Goal: Task Accomplishment & Management: Complete application form

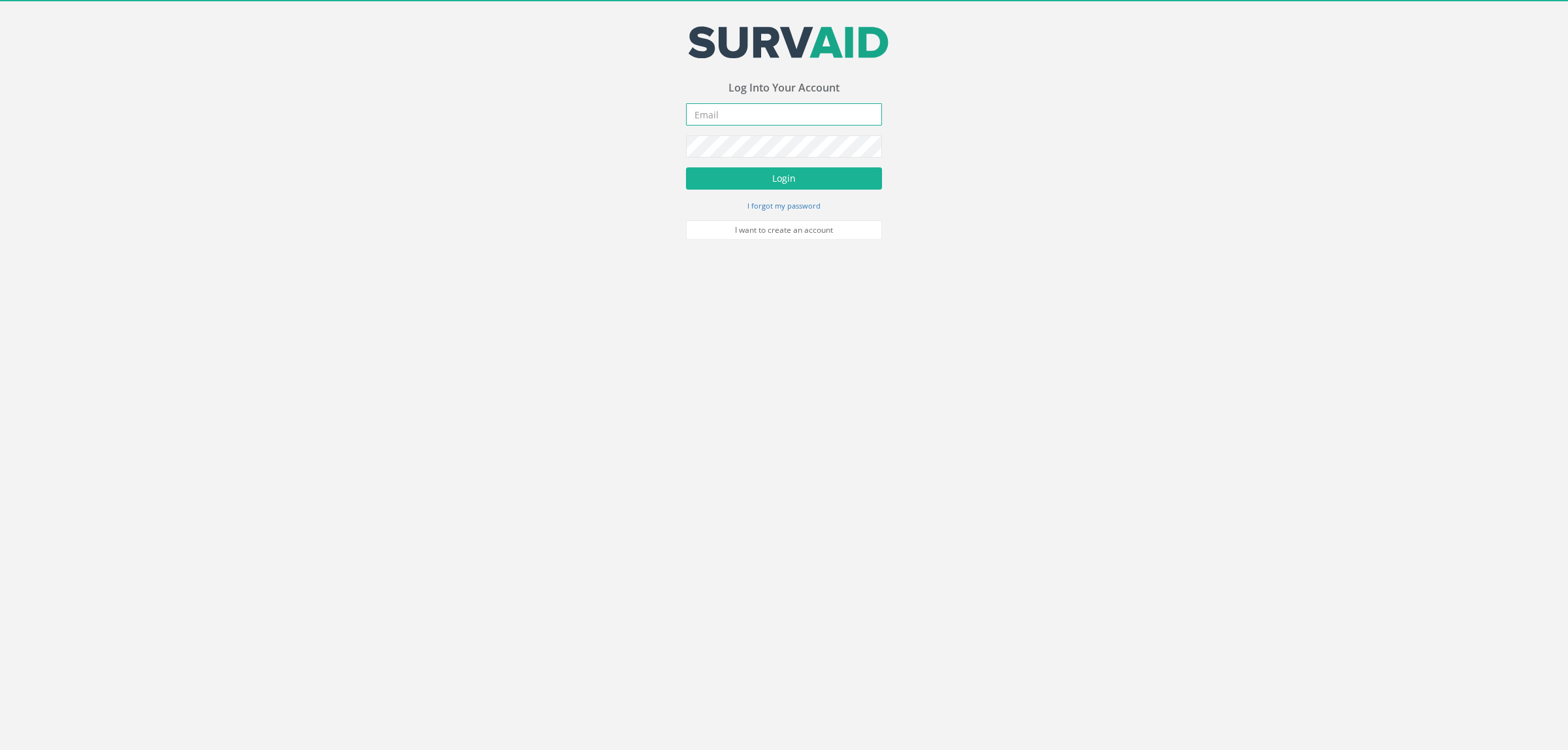
click at [734, 106] on input "email" at bounding box center [784, 114] width 196 height 23
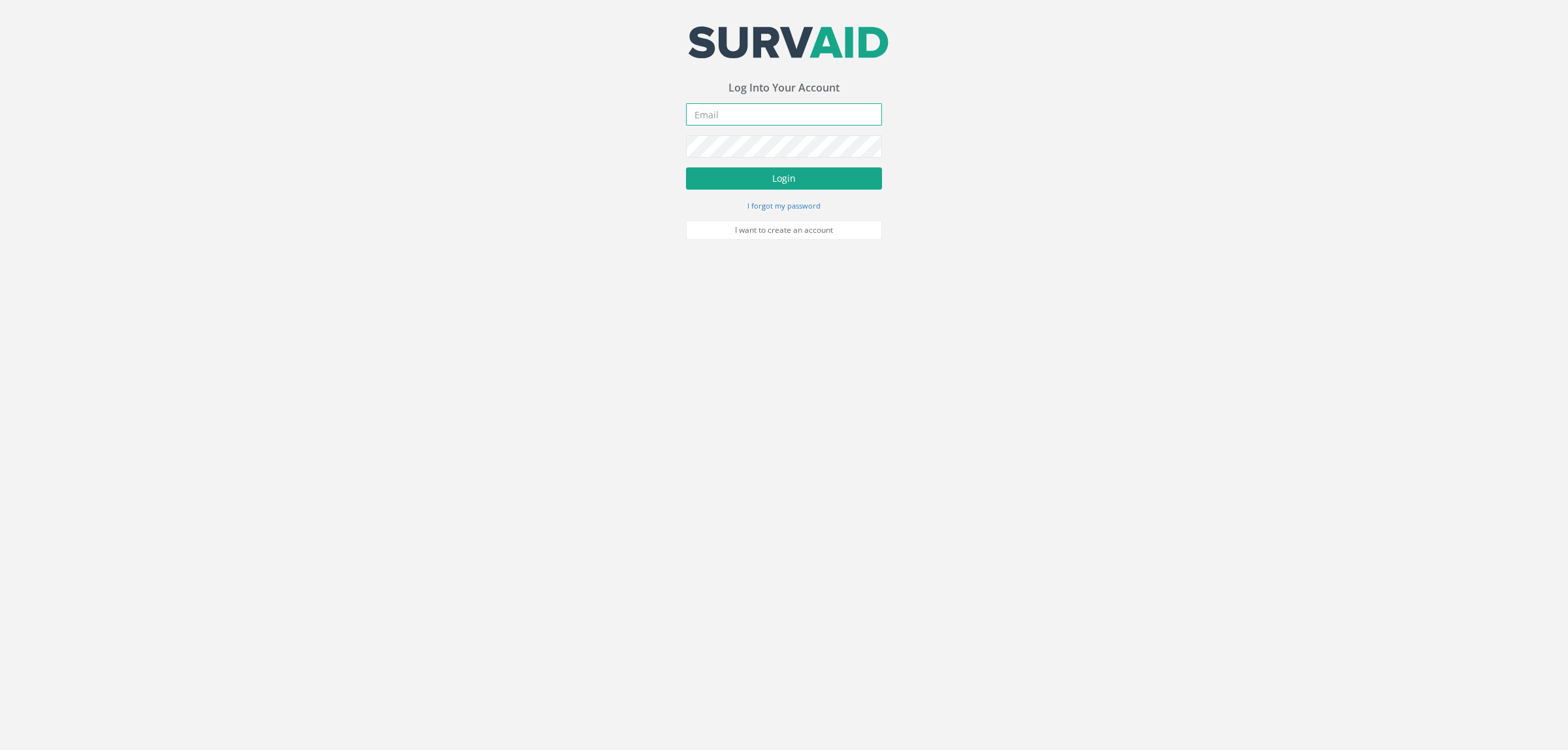
type input "[EMAIL_ADDRESS][DOMAIN_NAME]"
click at [822, 165] on form "[EMAIL_ADDRESS][DOMAIN_NAME] Incorrect Username or Password There was an error …" at bounding box center [784, 171] width 196 height 136
click at [817, 177] on button "Login" at bounding box center [784, 178] width 196 height 23
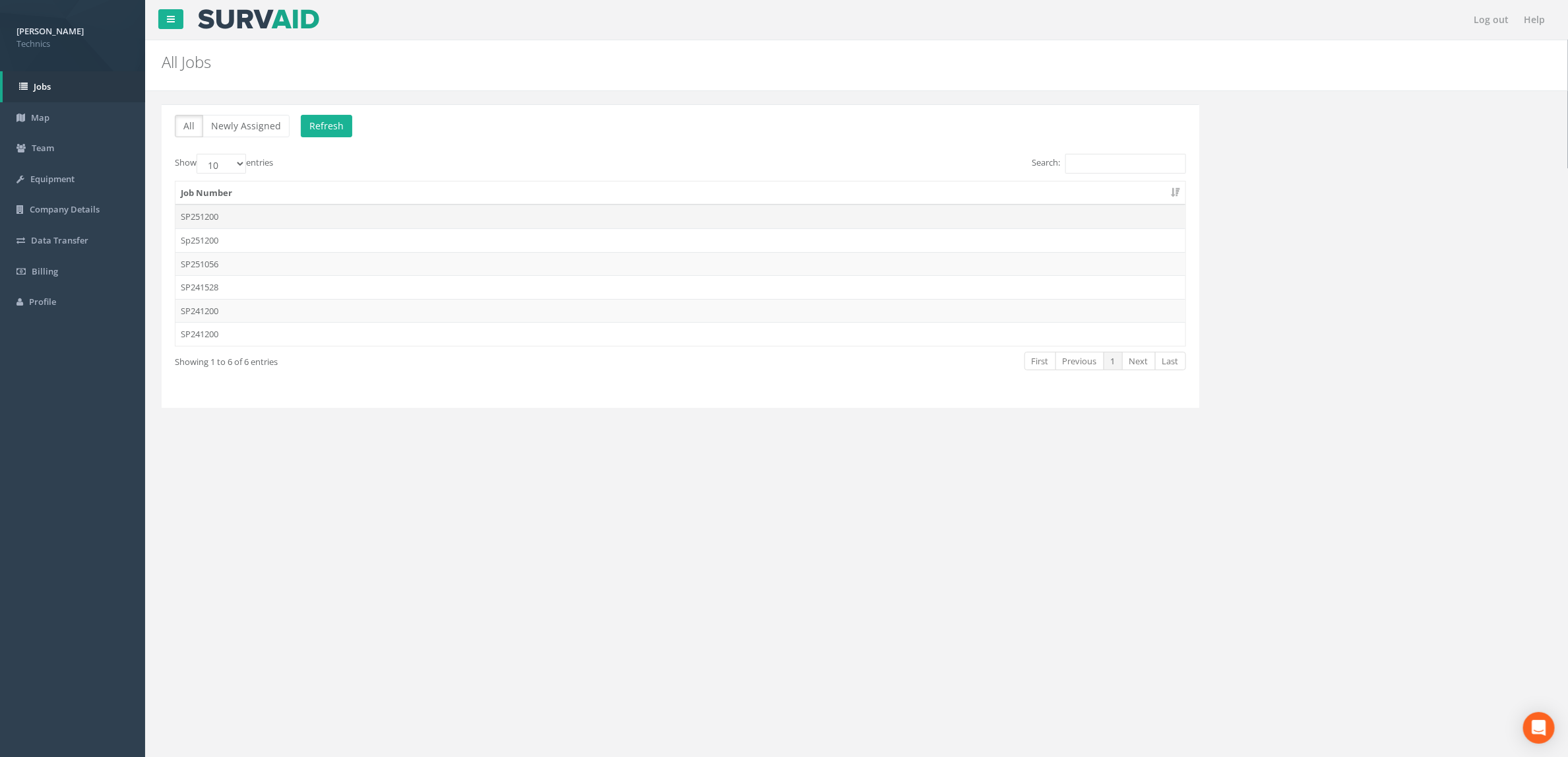
click at [396, 225] on td "SP251200" at bounding box center [680, 216] width 1010 height 23
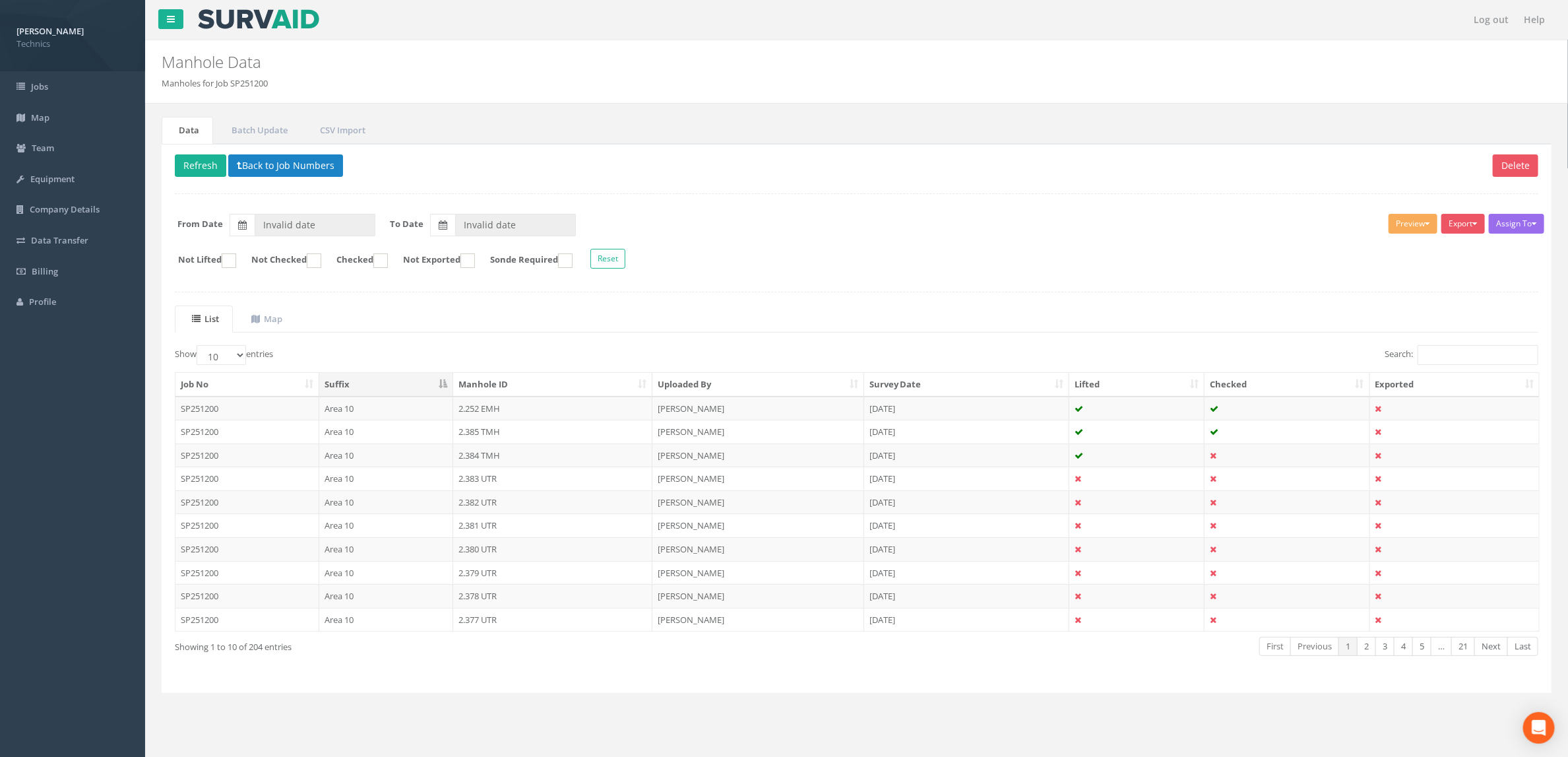
type input "[DATE]"
click at [1481, 364] on input "Search:" at bounding box center [1478, 355] width 121 height 20
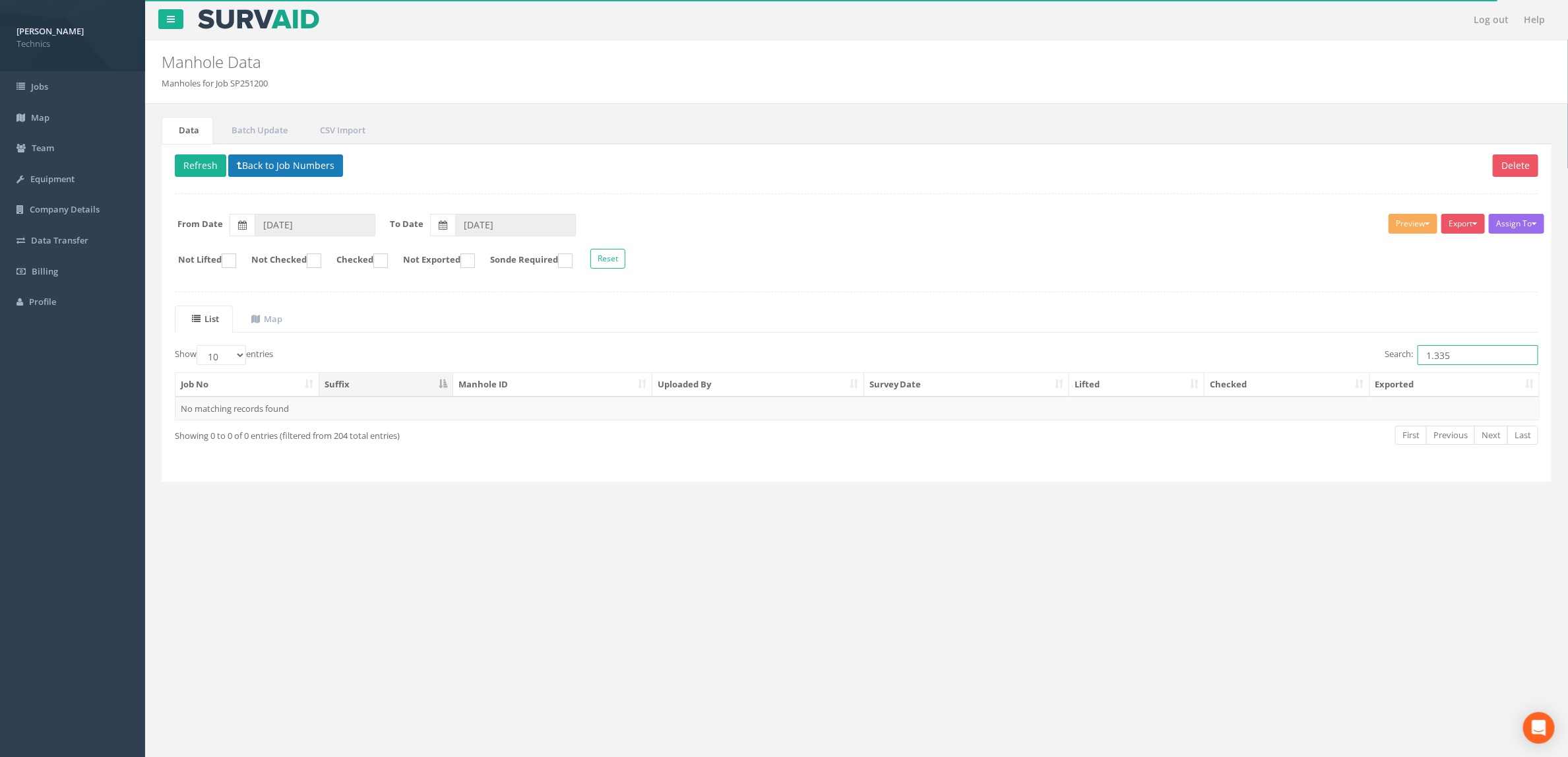
type input "1.335"
click at [277, 166] on button "Back to Job Numbers" at bounding box center [285, 165] width 115 height 23
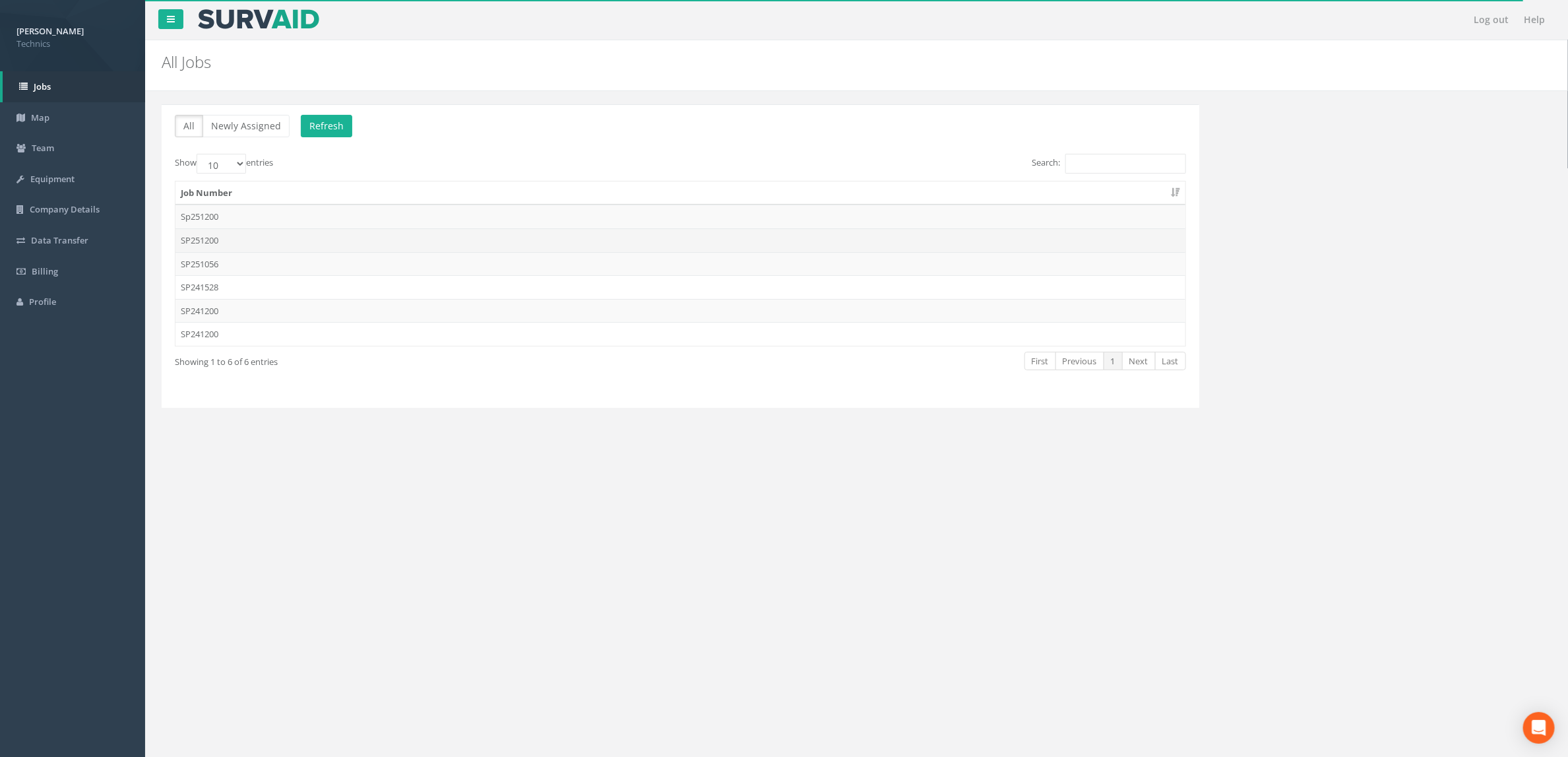
click at [317, 242] on td "SP251200" at bounding box center [680, 240] width 1010 height 23
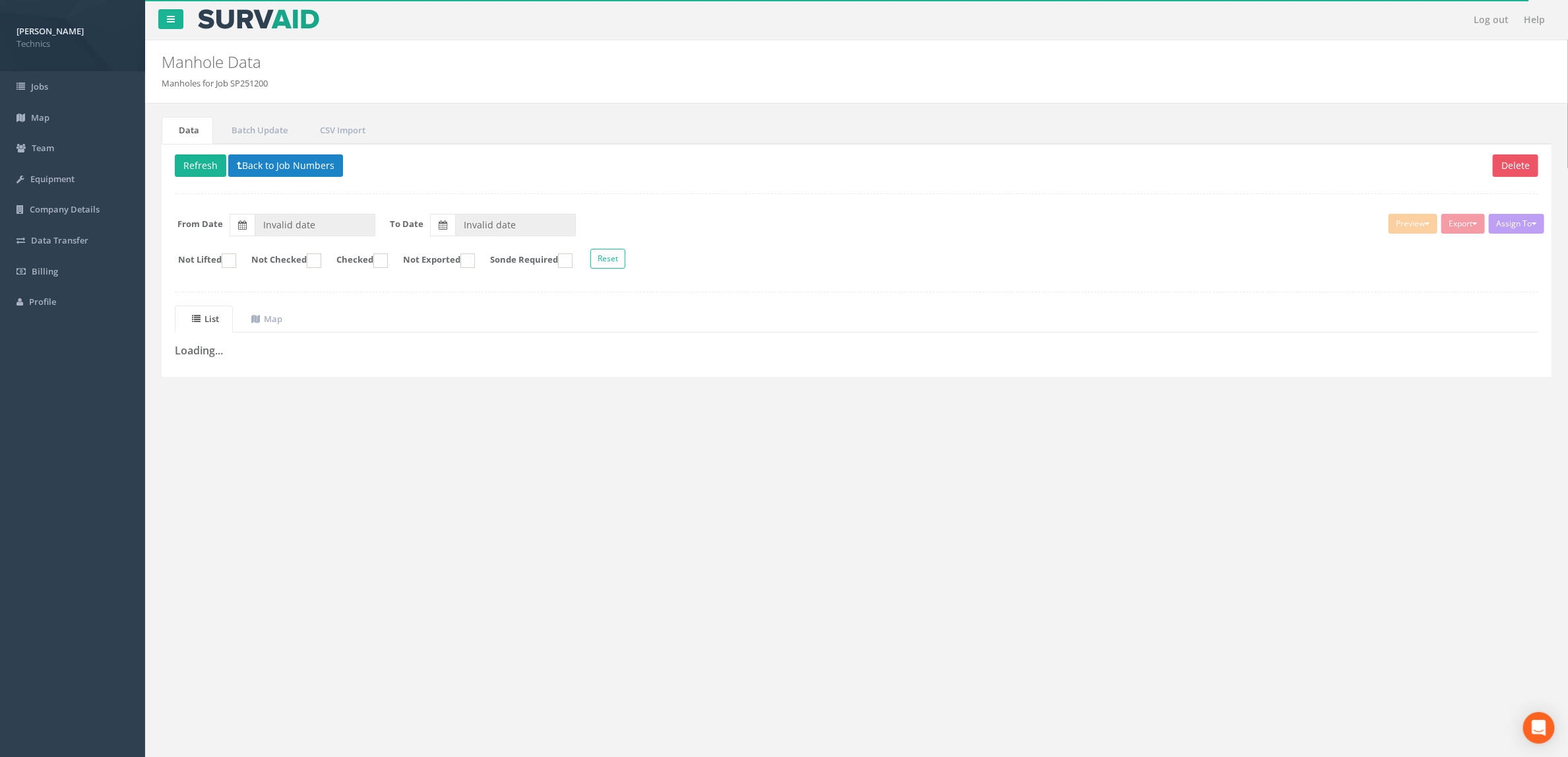
type input "[DATE]"
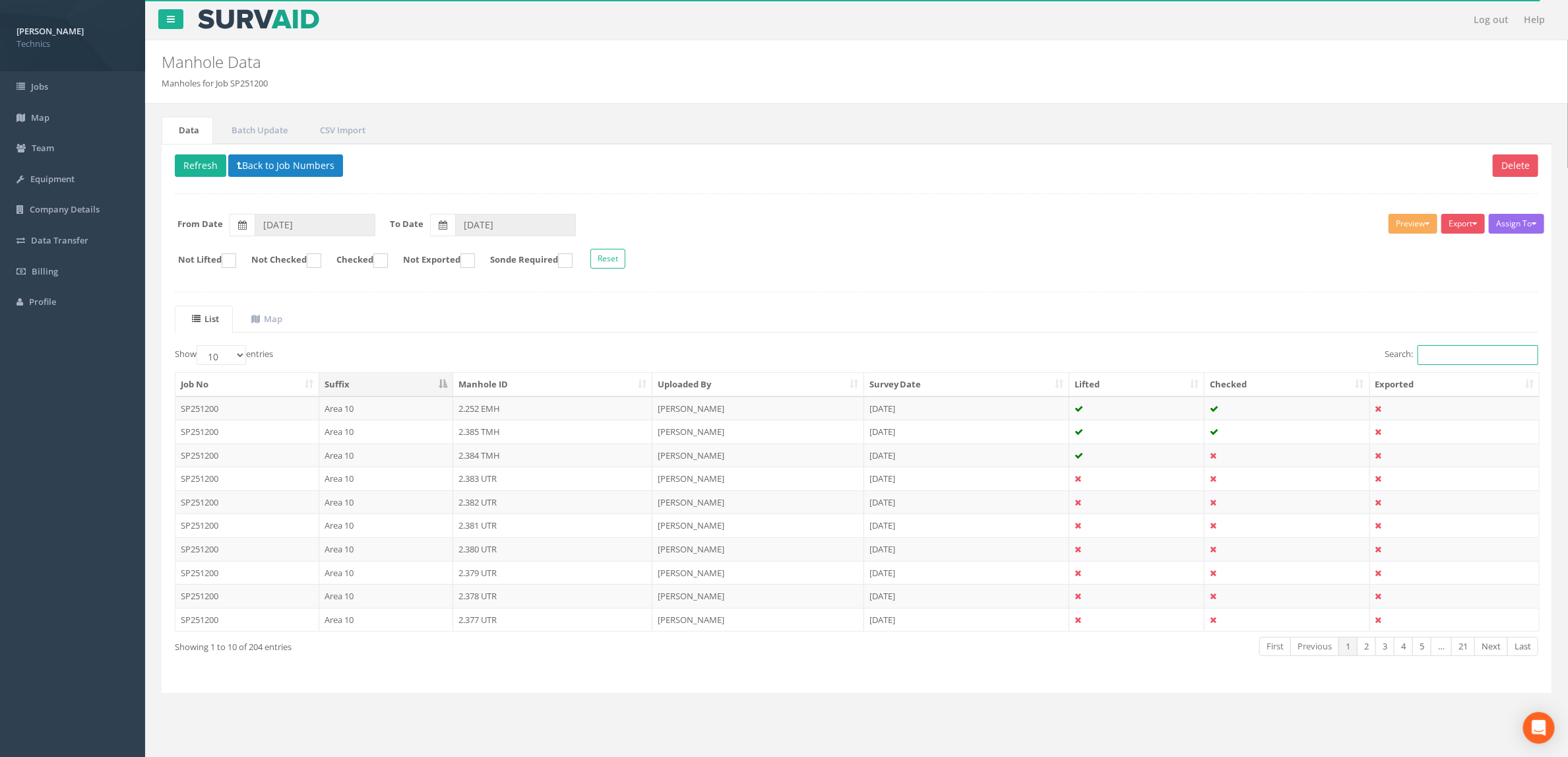
click at [1438, 361] on input "Search:" at bounding box center [1478, 355] width 121 height 20
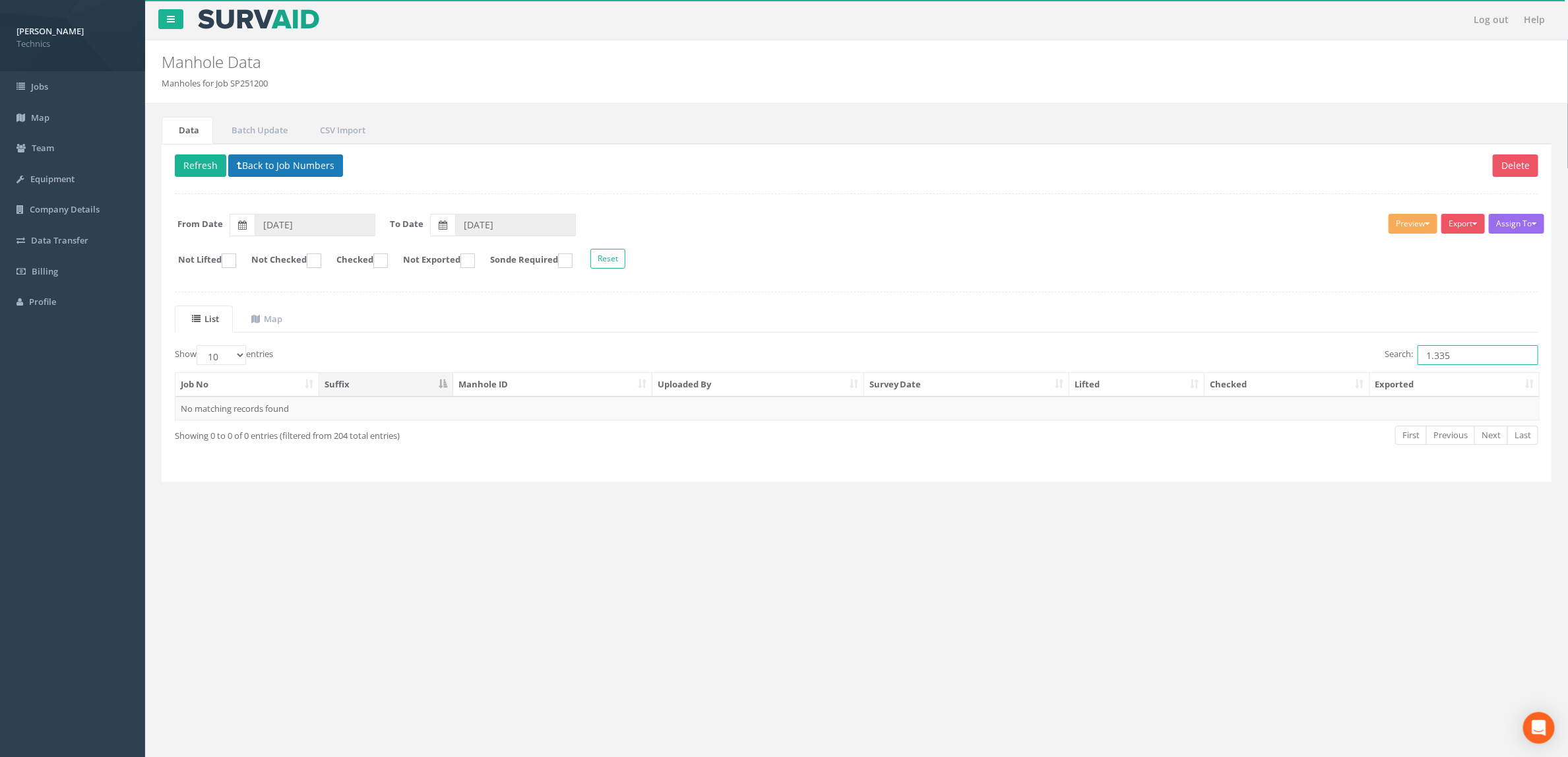
type input "1.335"
click at [319, 173] on button "Back to Job Numbers" at bounding box center [285, 165] width 115 height 23
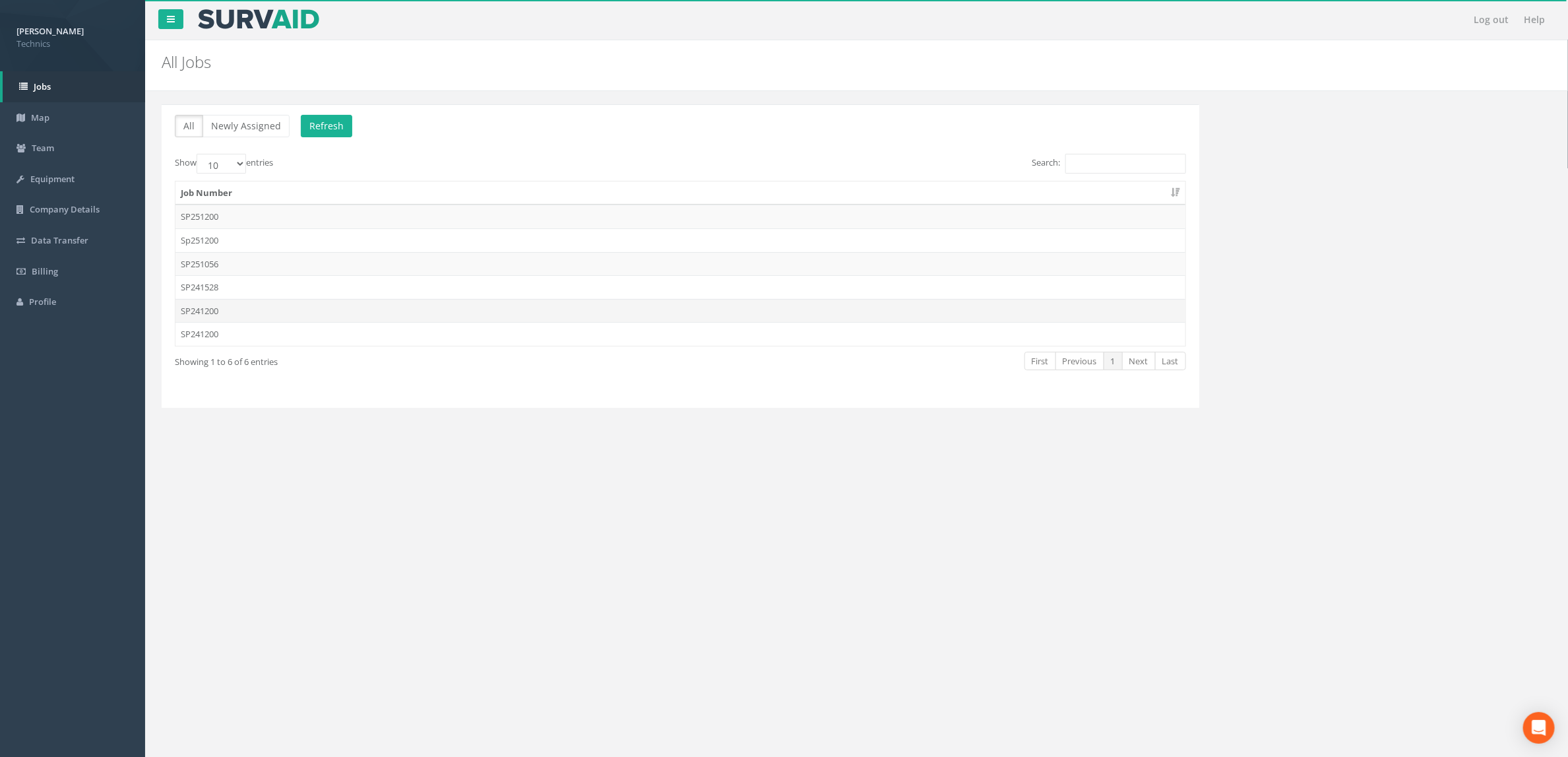
click at [274, 307] on td "SP241200" at bounding box center [680, 311] width 1010 height 23
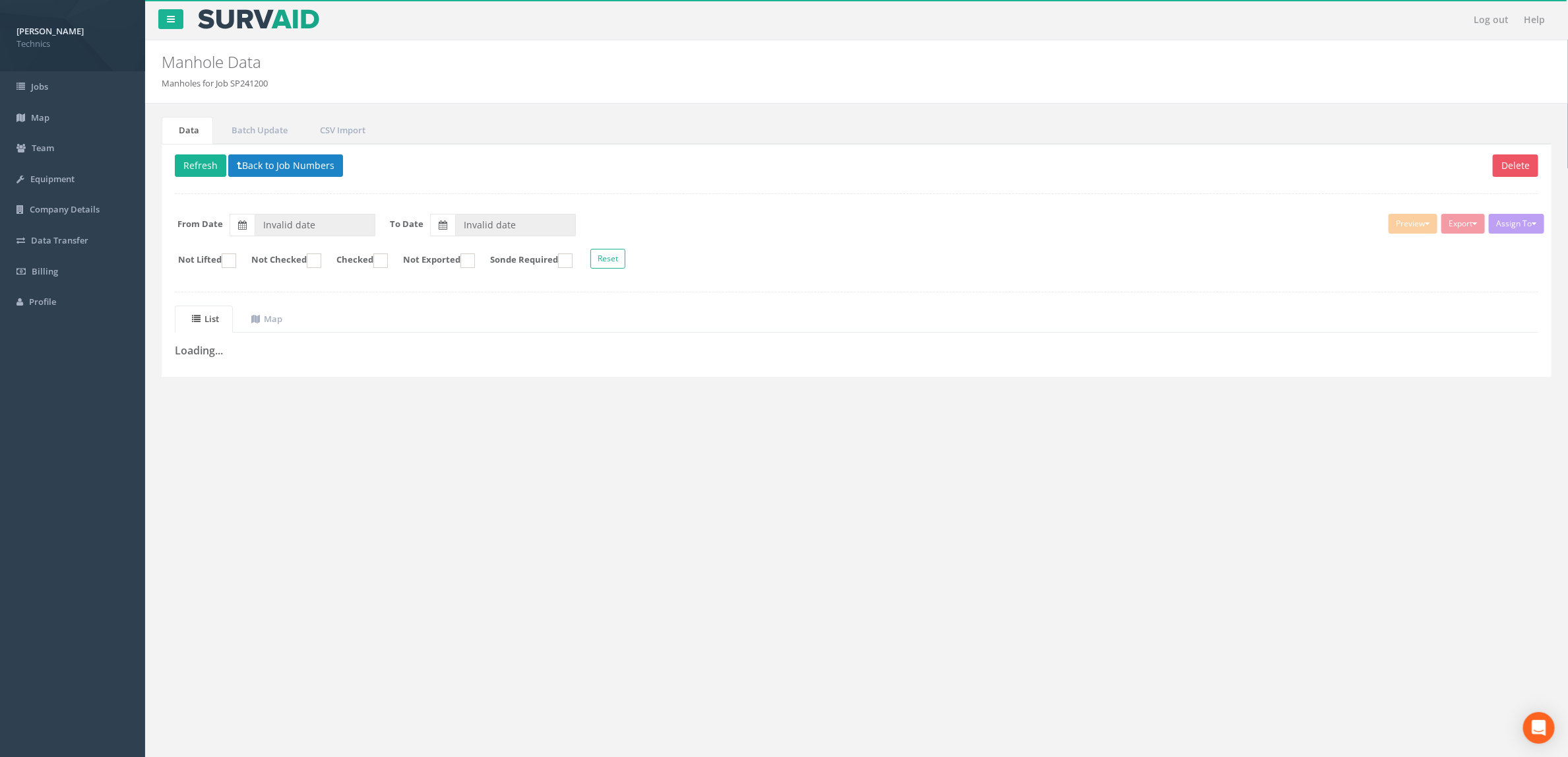
type input "[DATE]"
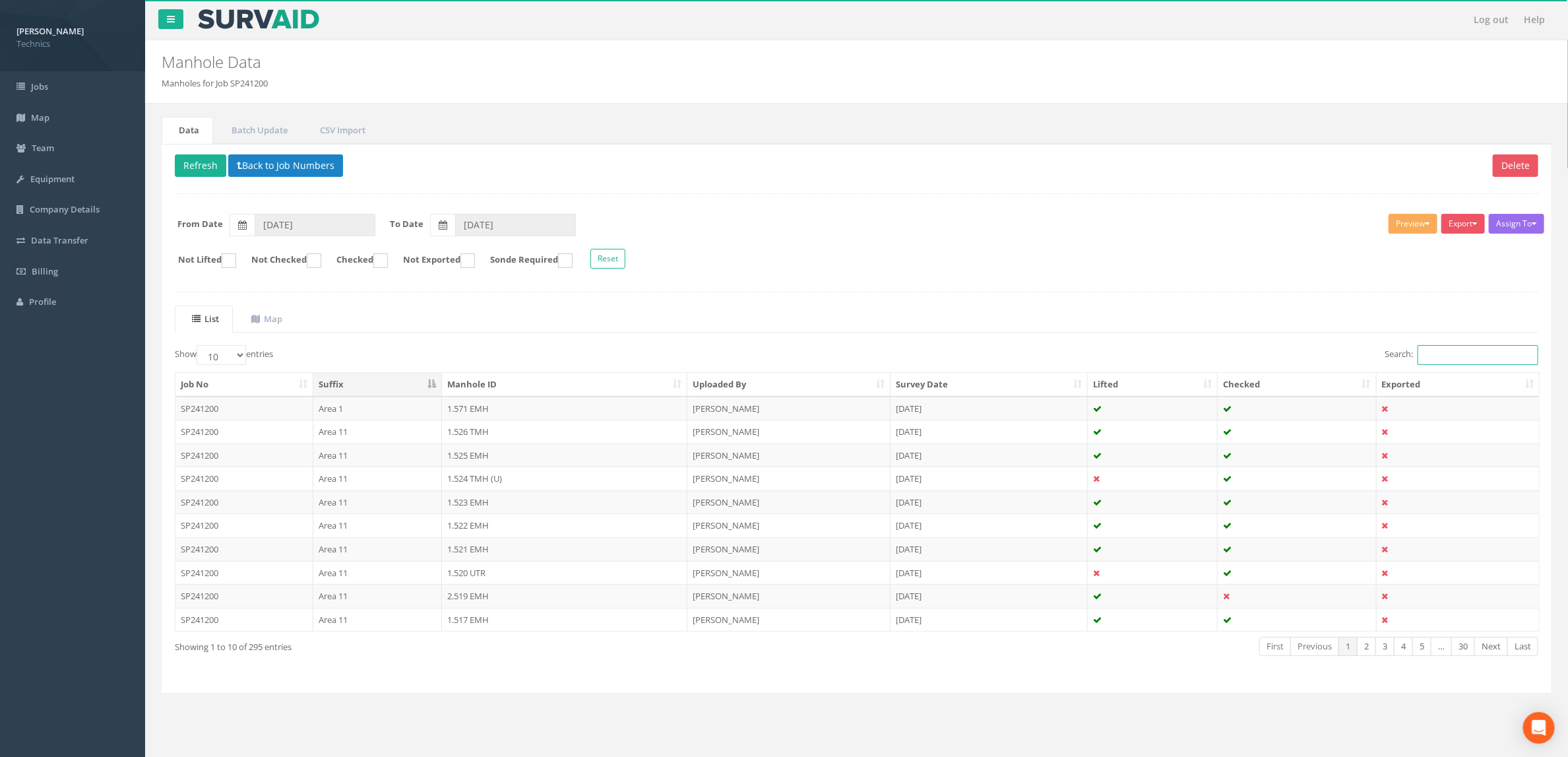
click at [1454, 354] on input "Search:" at bounding box center [1478, 355] width 121 height 20
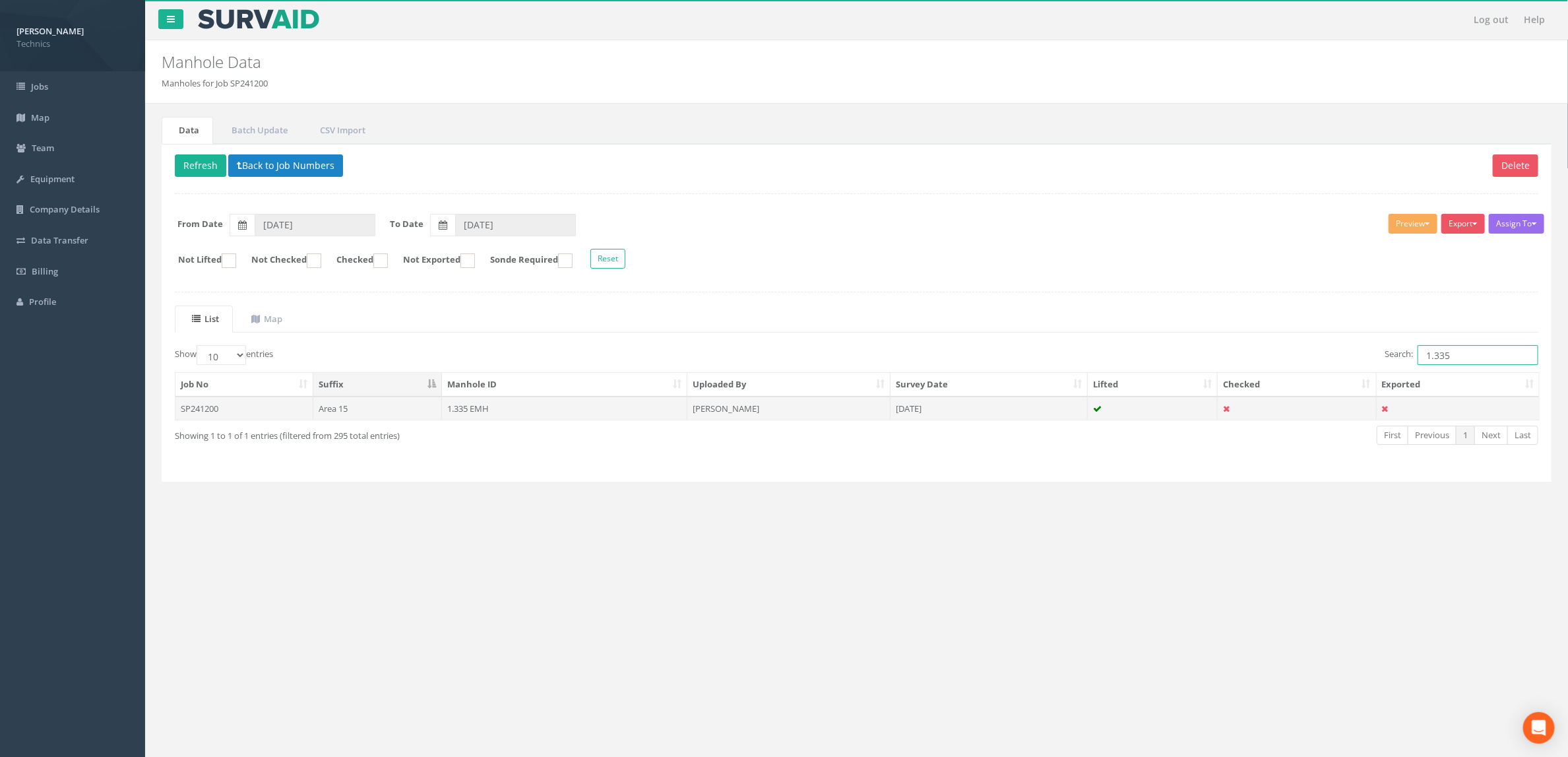
type input "1.335"
click at [753, 418] on td "[PERSON_NAME]" at bounding box center [788, 408] width 203 height 23
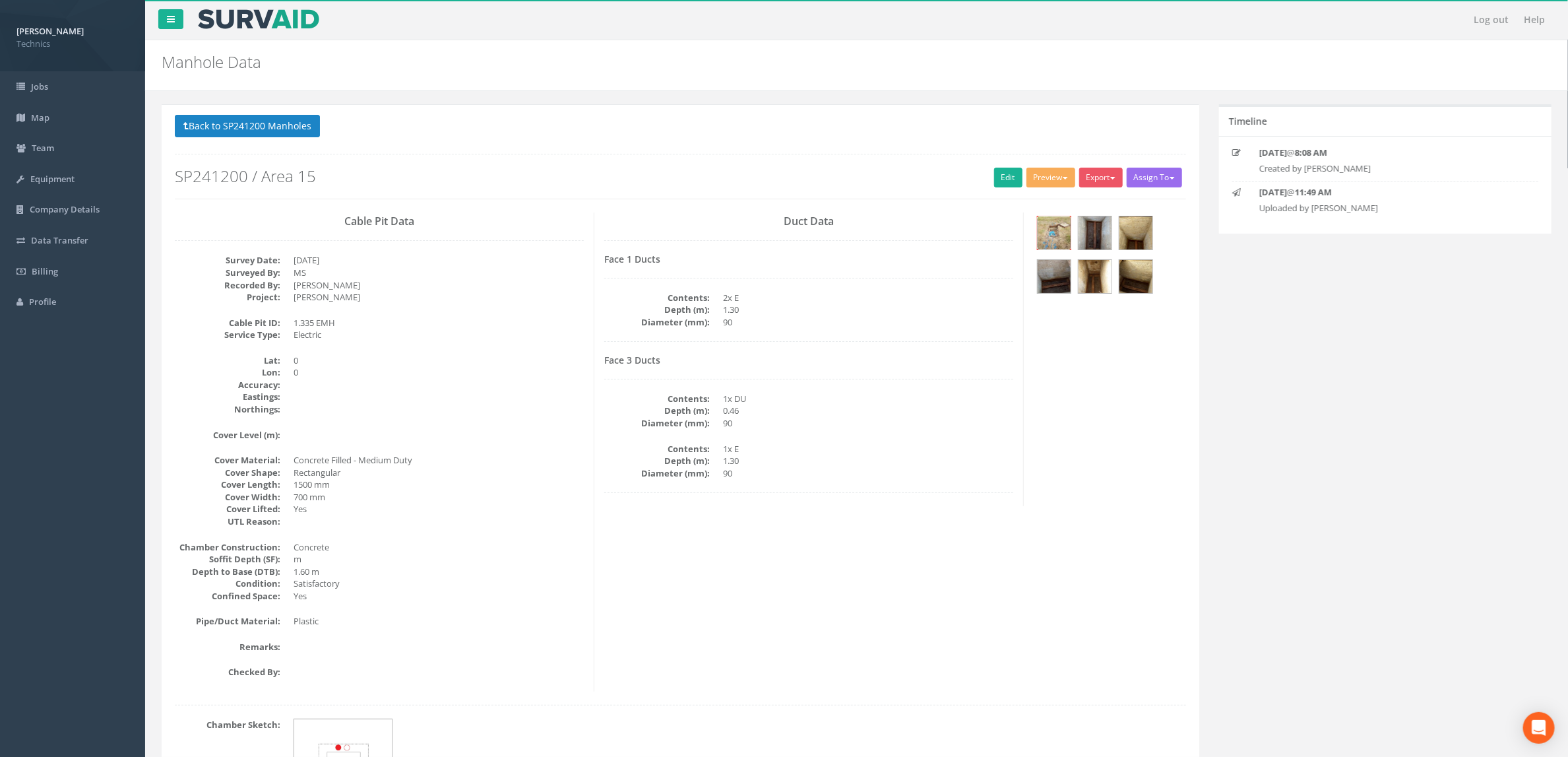
click at [1051, 230] on img at bounding box center [1054, 233] width 33 height 33
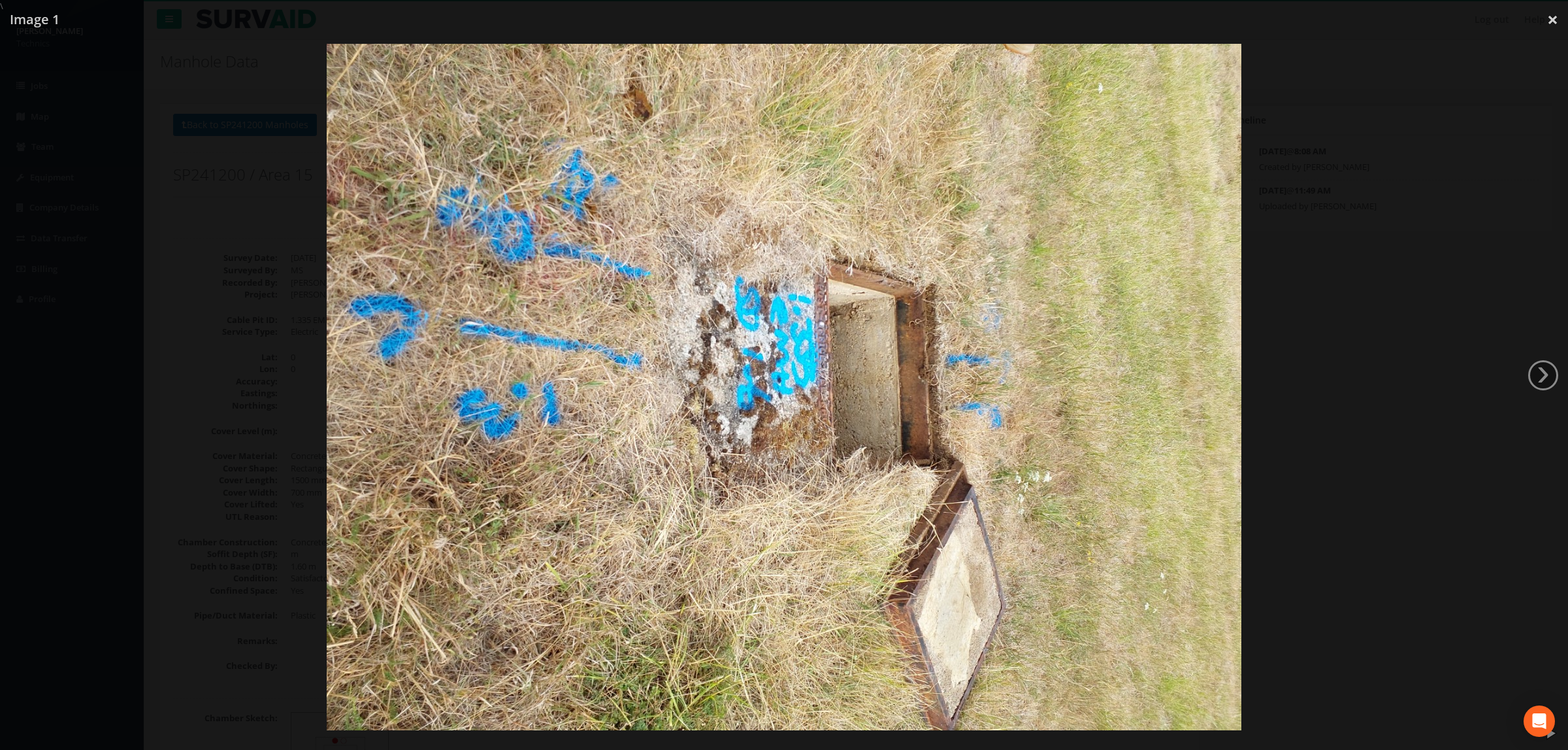
click at [808, 348] on img at bounding box center [784, 387] width 915 height 687
click at [1326, 320] on div at bounding box center [784, 387] width 1568 height 750
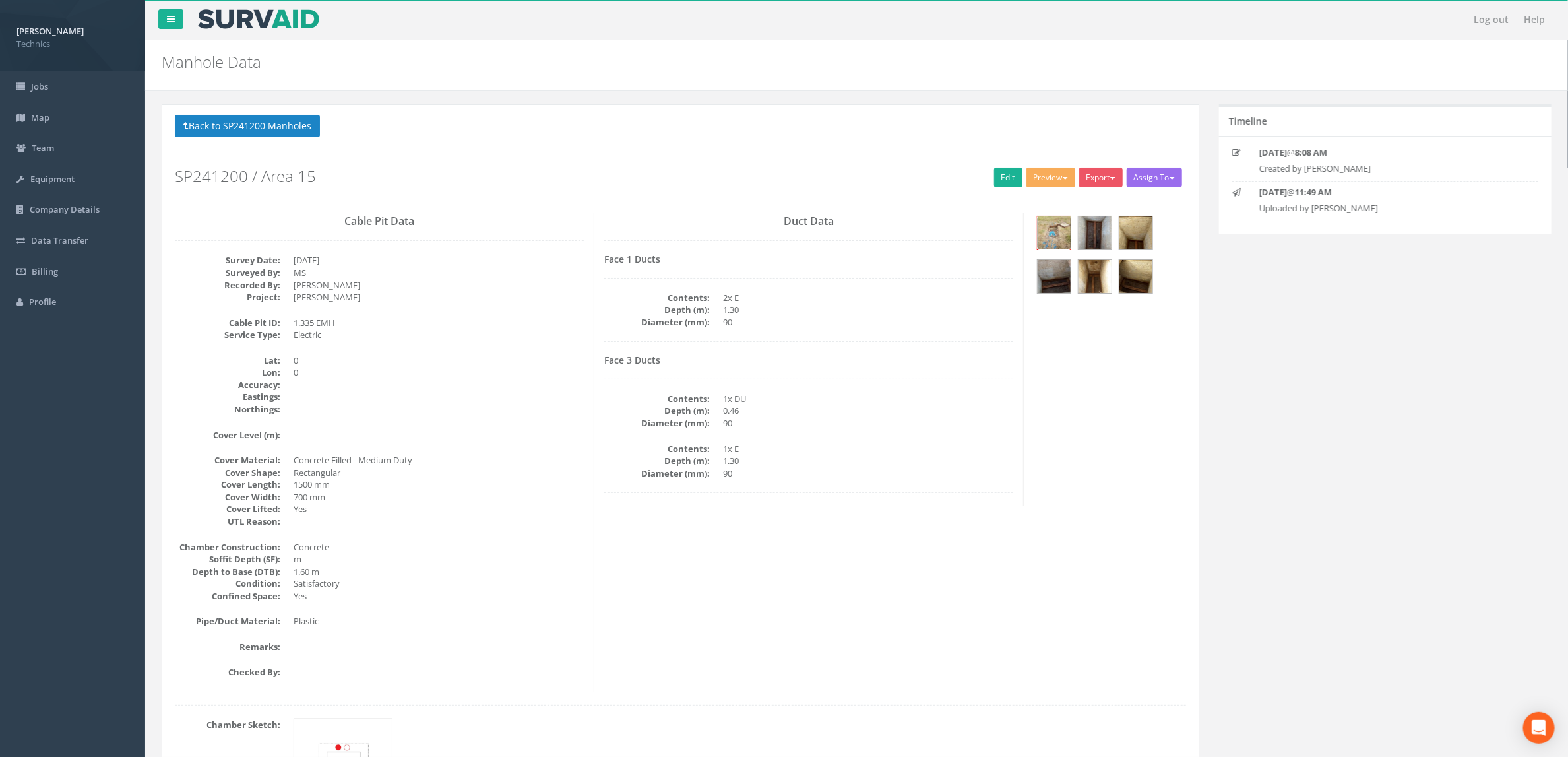
scroll to position [147, 0]
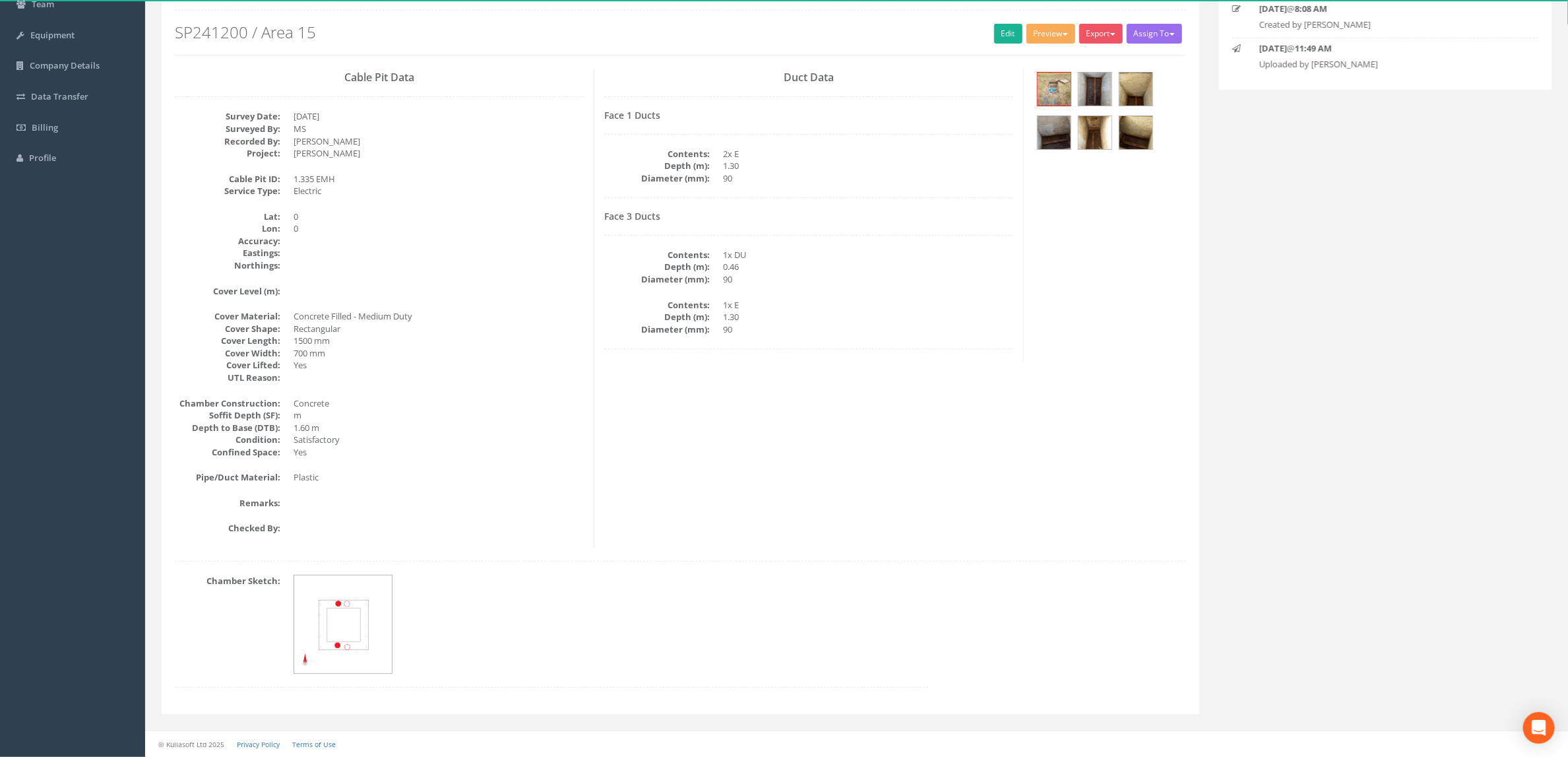
click at [598, 301] on div "Duct Data Face 1 Ducts Contents: 2x E Depth (m): 1.30 Diameter (mm): 90 Face 3 …" at bounding box center [809, 216] width 430 height 293
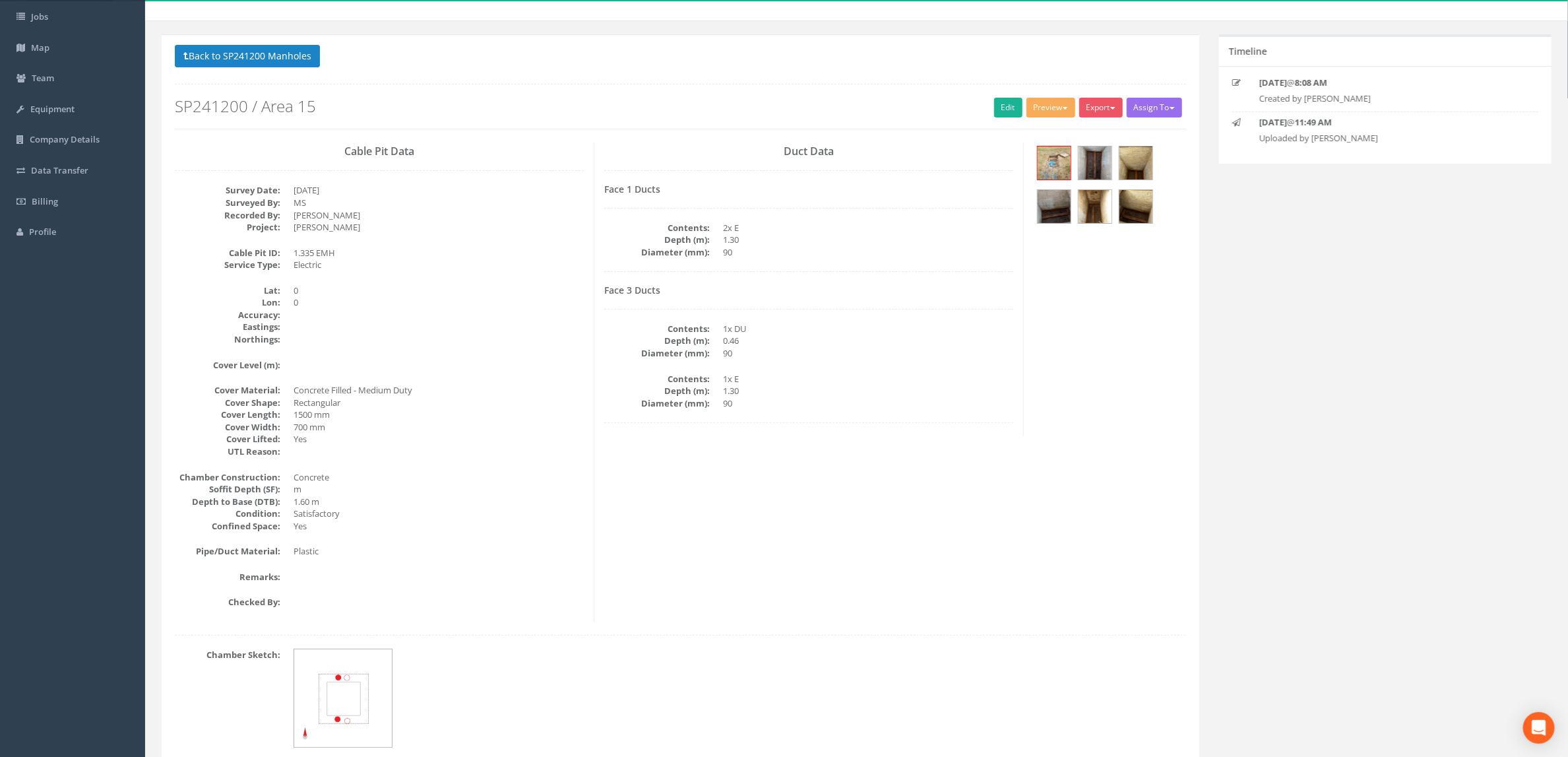
scroll to position [0, 0]
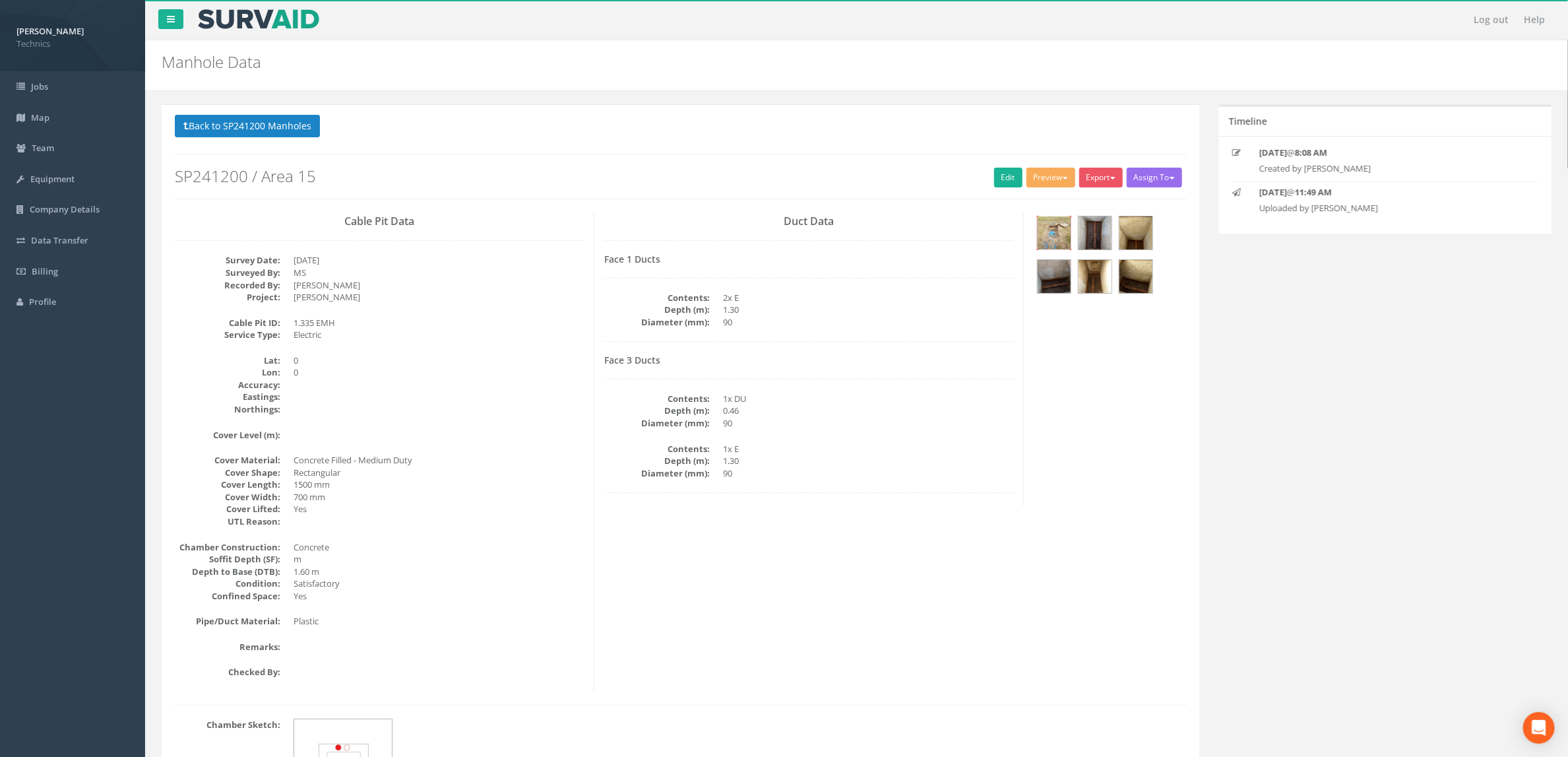
click at [1060, 228] on img at bounding box center [1054, 233] width 33 height 33
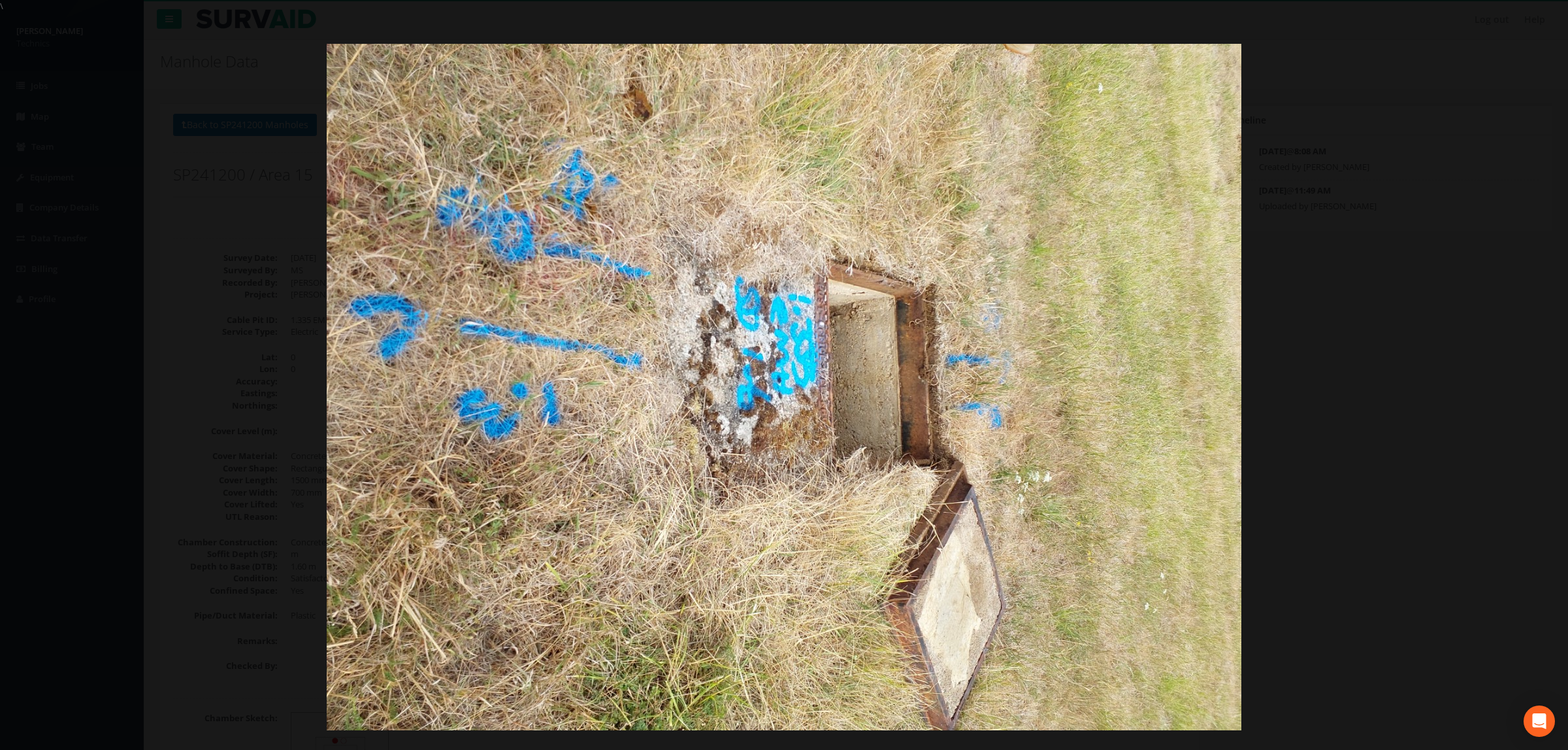
click at [915, 304] on img at bounding box center [784, 387] width 915 height 687
click at [1400, 304] on div at bounding box center [784, 387] width 1568 height 750
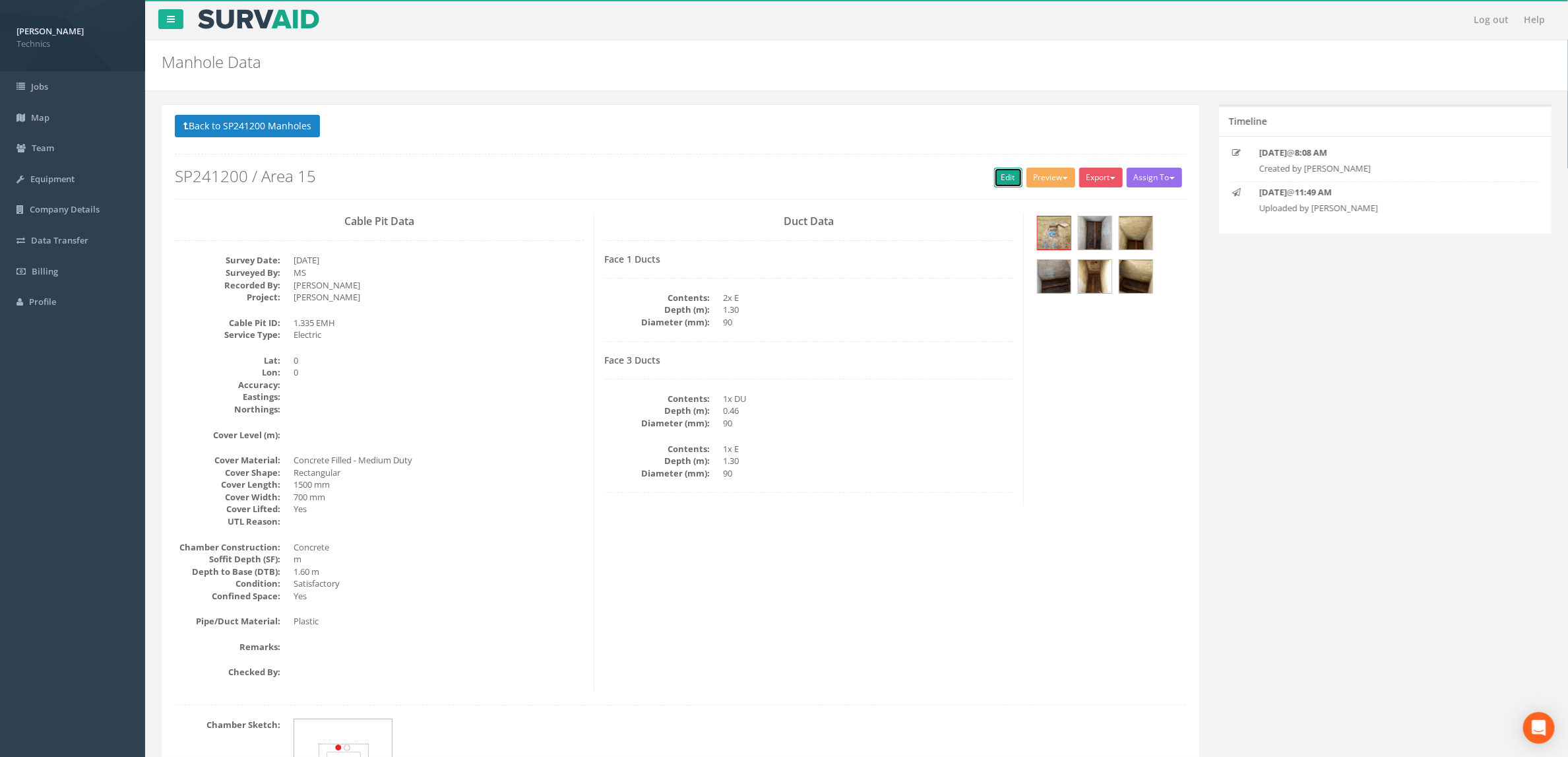
click at [1010, 178] on link "Edit" at bounding box center [1008, 177] width 28 height 20
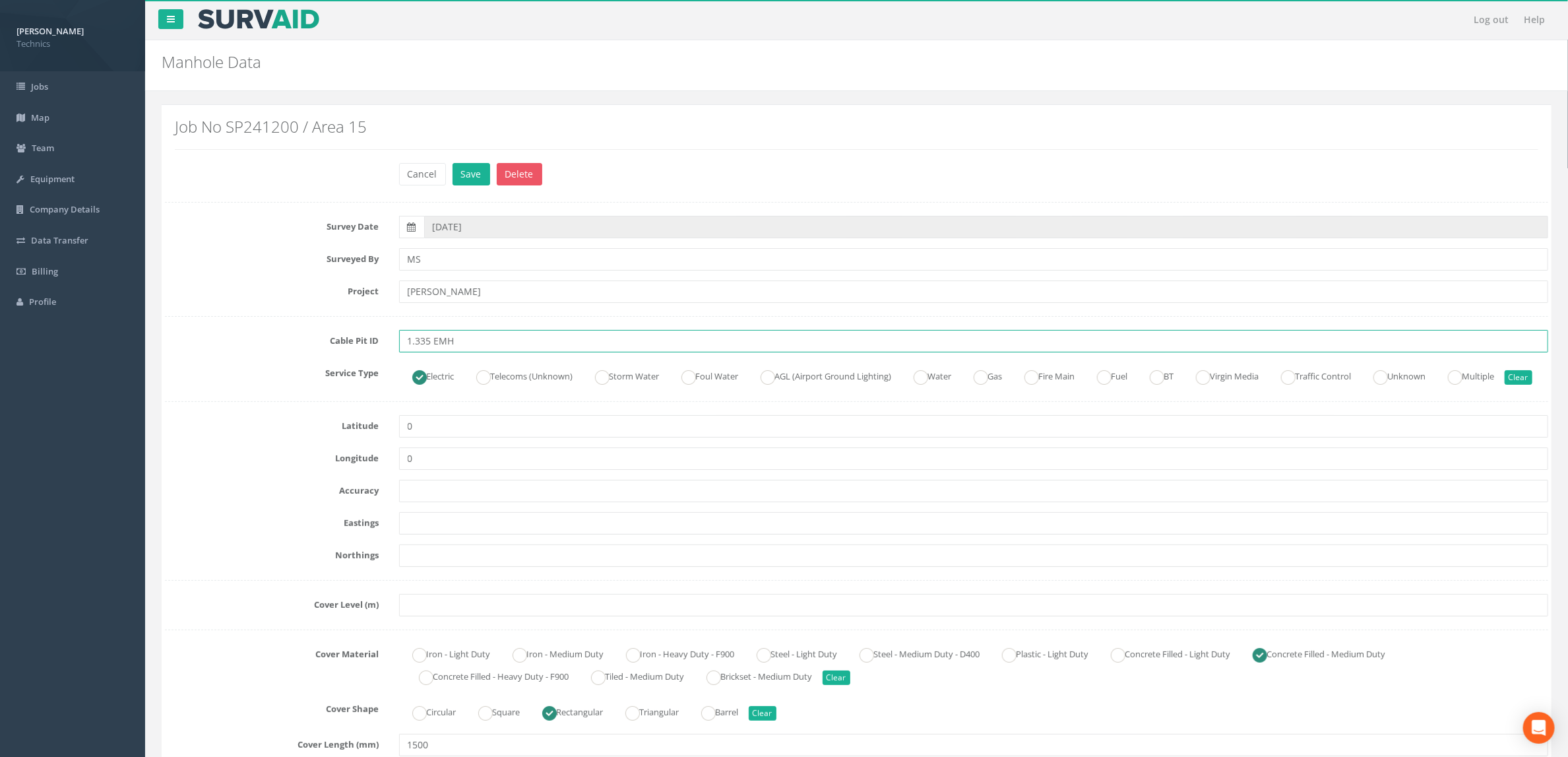
click at [439, 344] on input "1.335 EMH" at bounding box center [974, 341] width 1150 height 23
type input "1.335 TMH"
click at [491, 381] on ins at bounding box center [483, 377] width 14 height 14
radio input "false"
radio input "true"
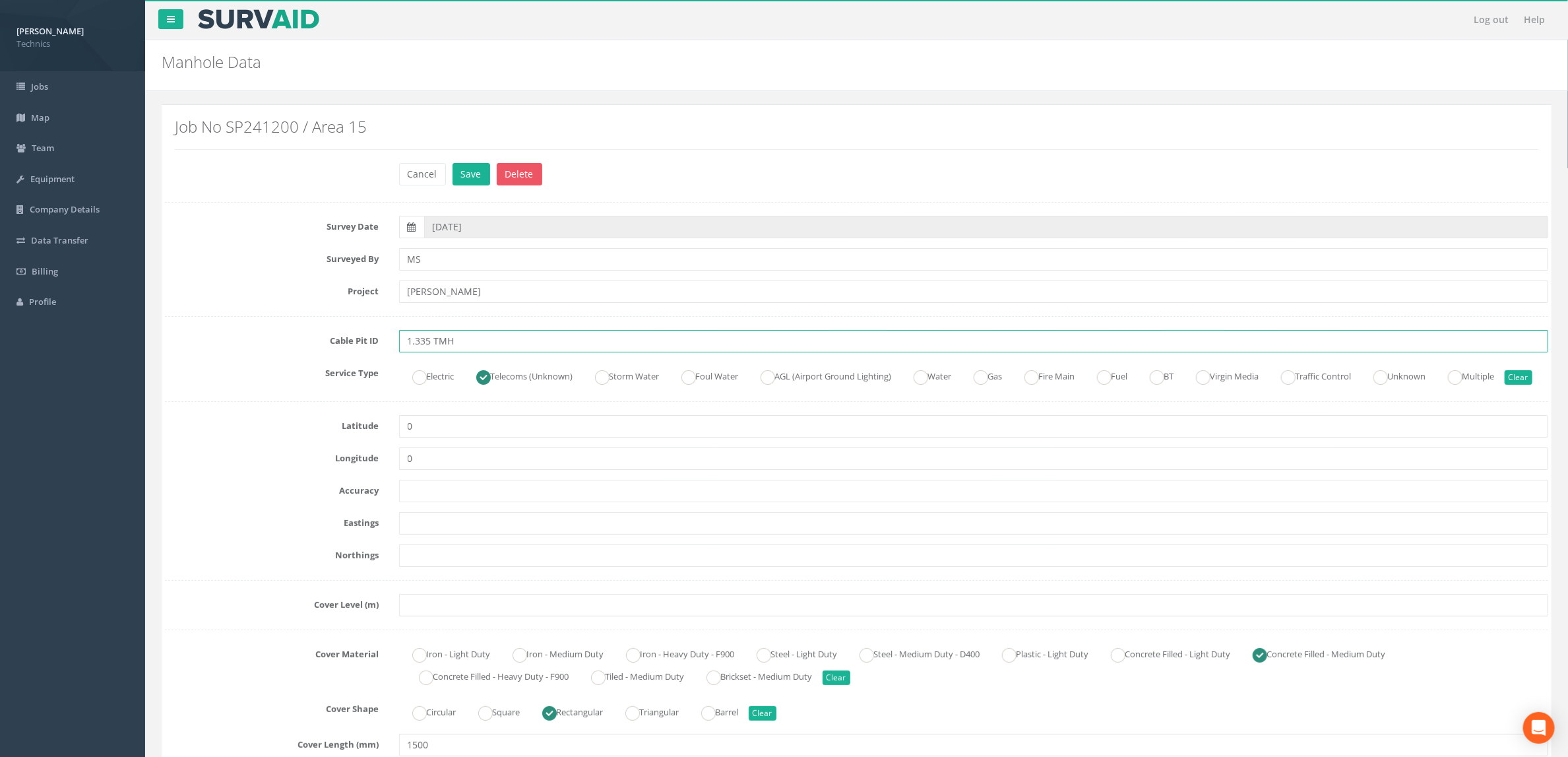
type input "1.335 TMH"
click at [1164, 375] on ins at bounding box center [1157, 377] width 14 height 14
radio input "false"
radio input "true"
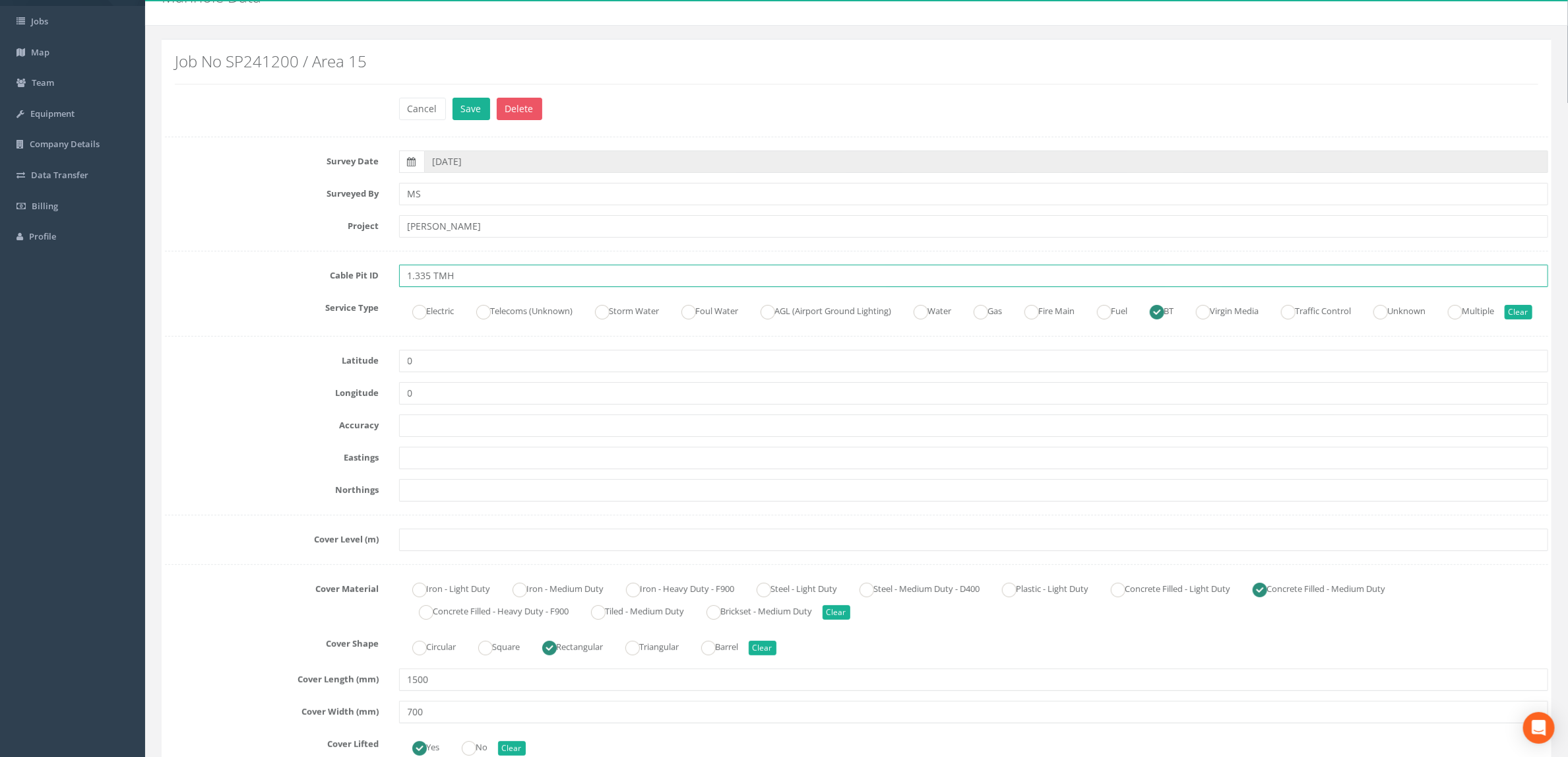
scroll to position [99, 0]
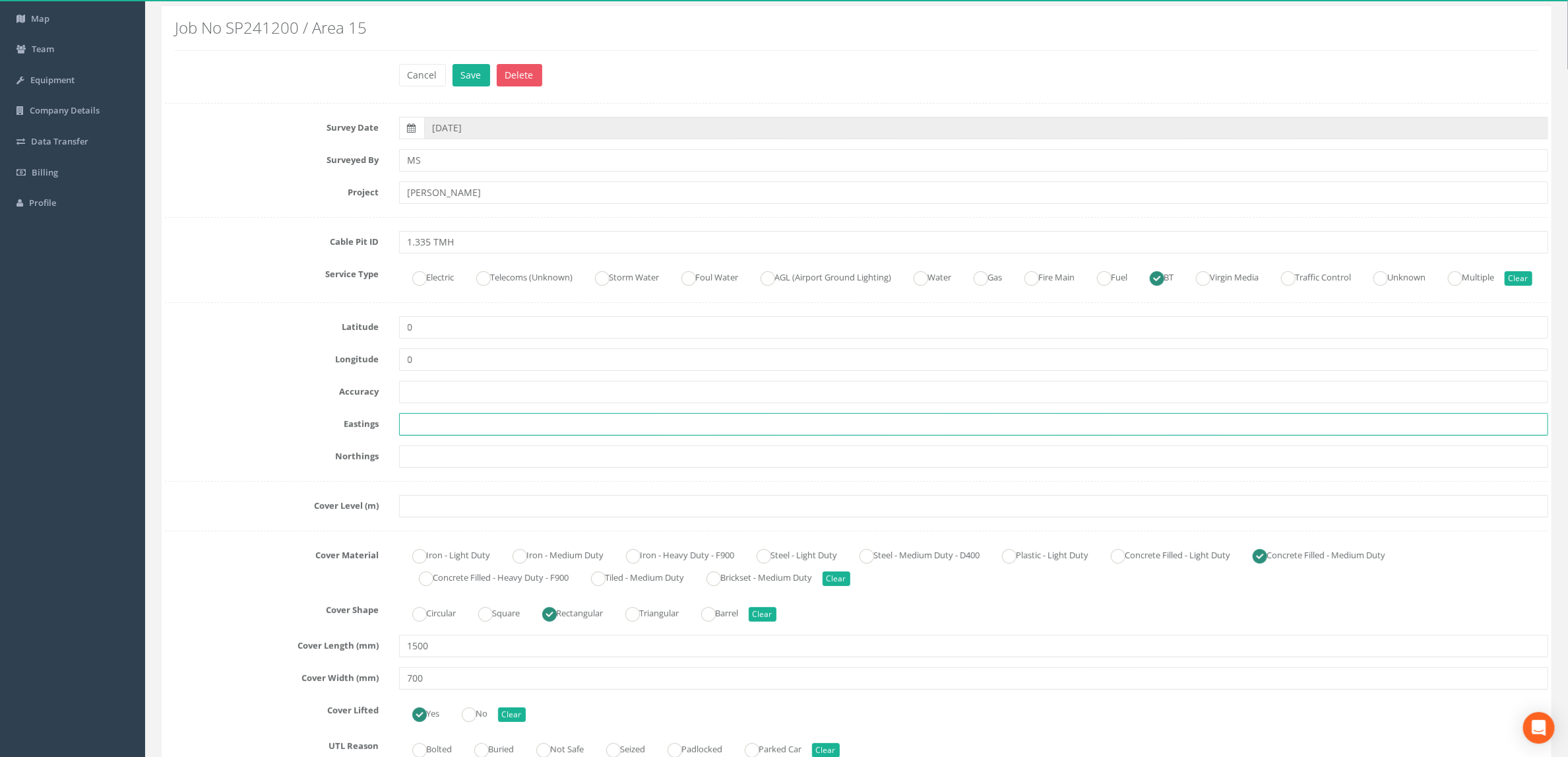
click at [468, 435] on input "text" at bounding box center [974, 424] width 1150 height 23
paste input "428480.8490"
type input "428480.8490"
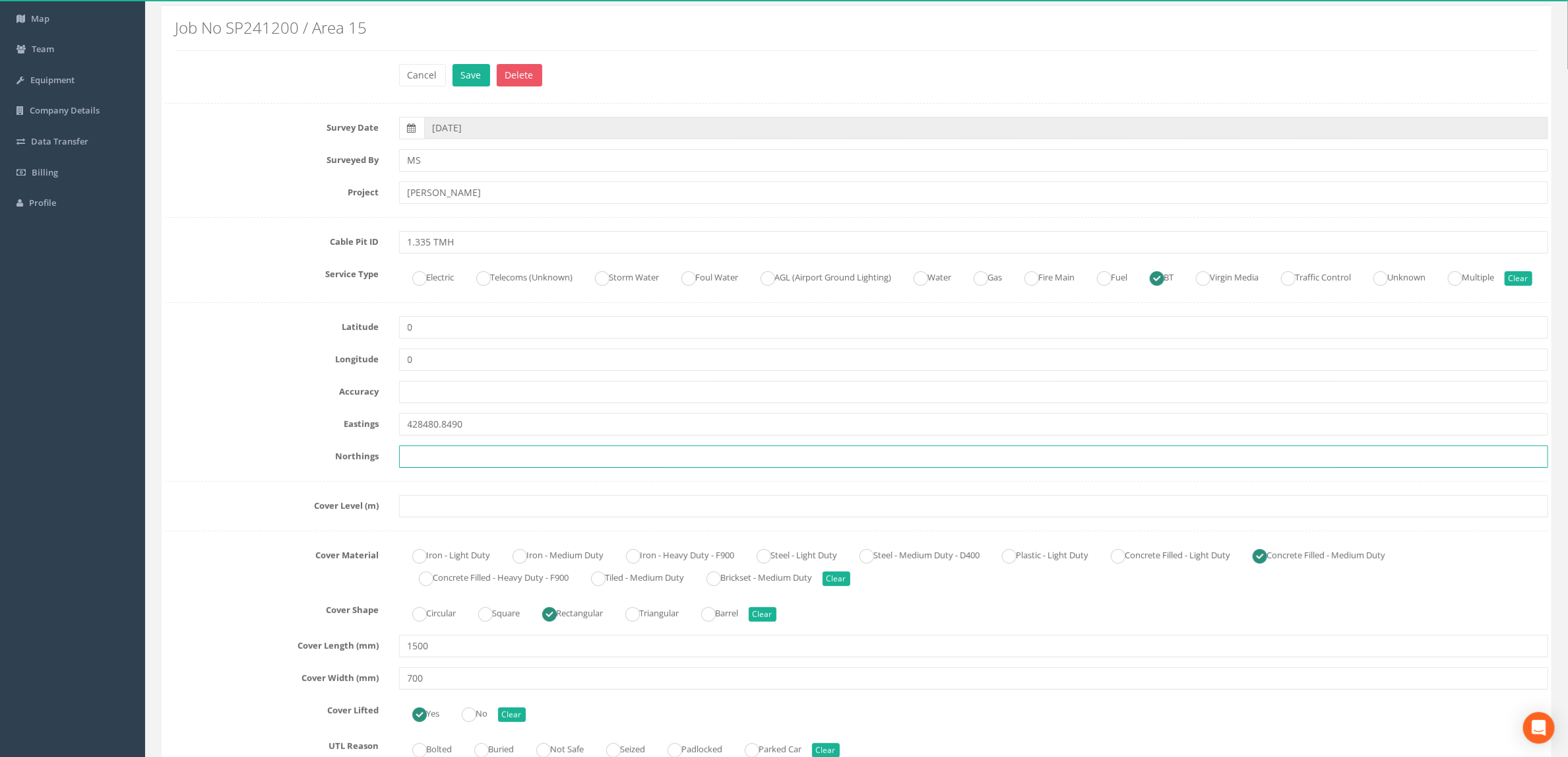
click at [550, 468] on input "text" at bounding box center [974, 457] width 1150 height 23
paste input "205613.0460"
type input "205613.0460"
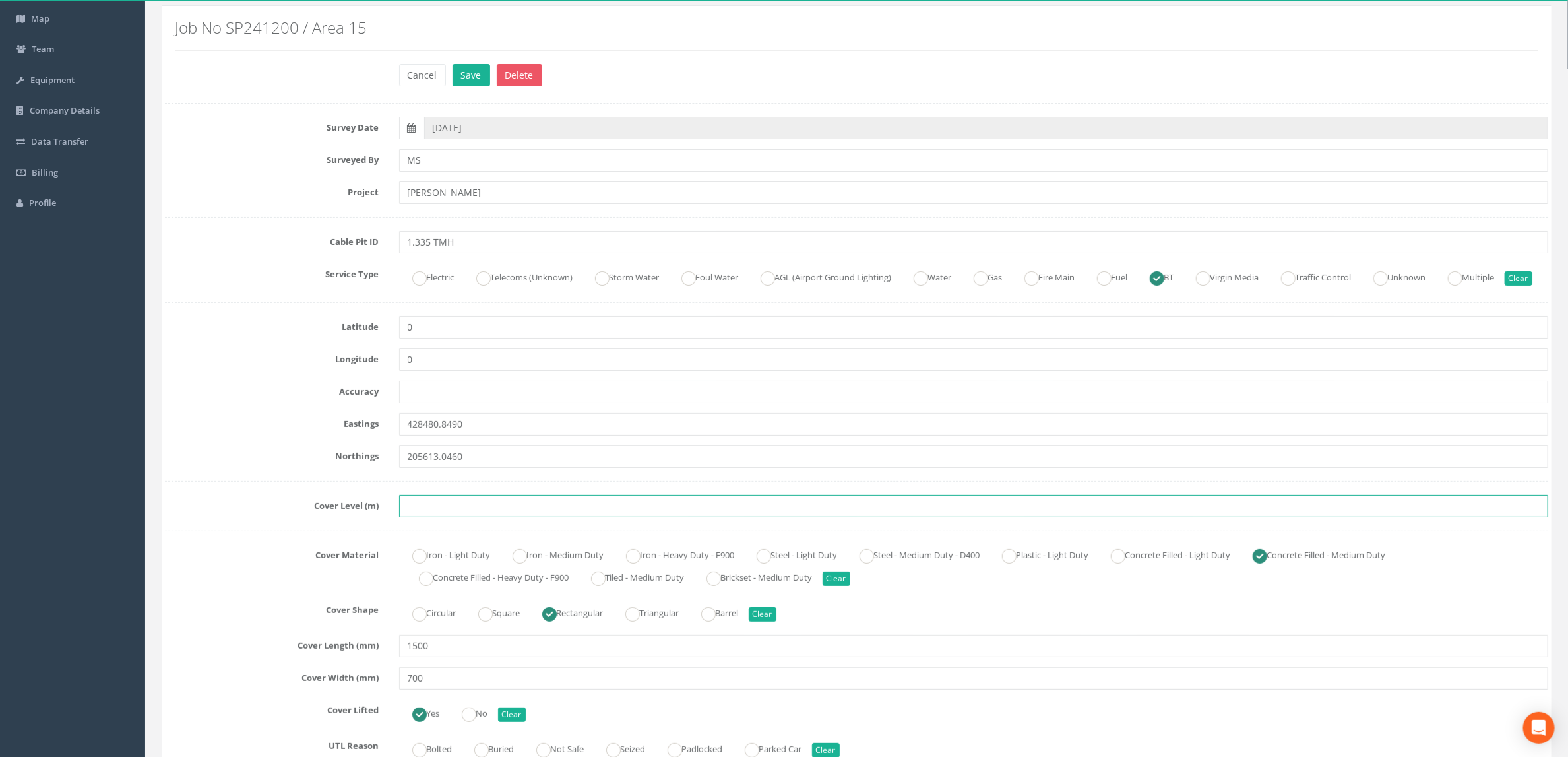
click at [449, 517] on input "text" at bounding box center [974, 506] width 1150 height 23
paste input "85.0860"
type input "85.0860"
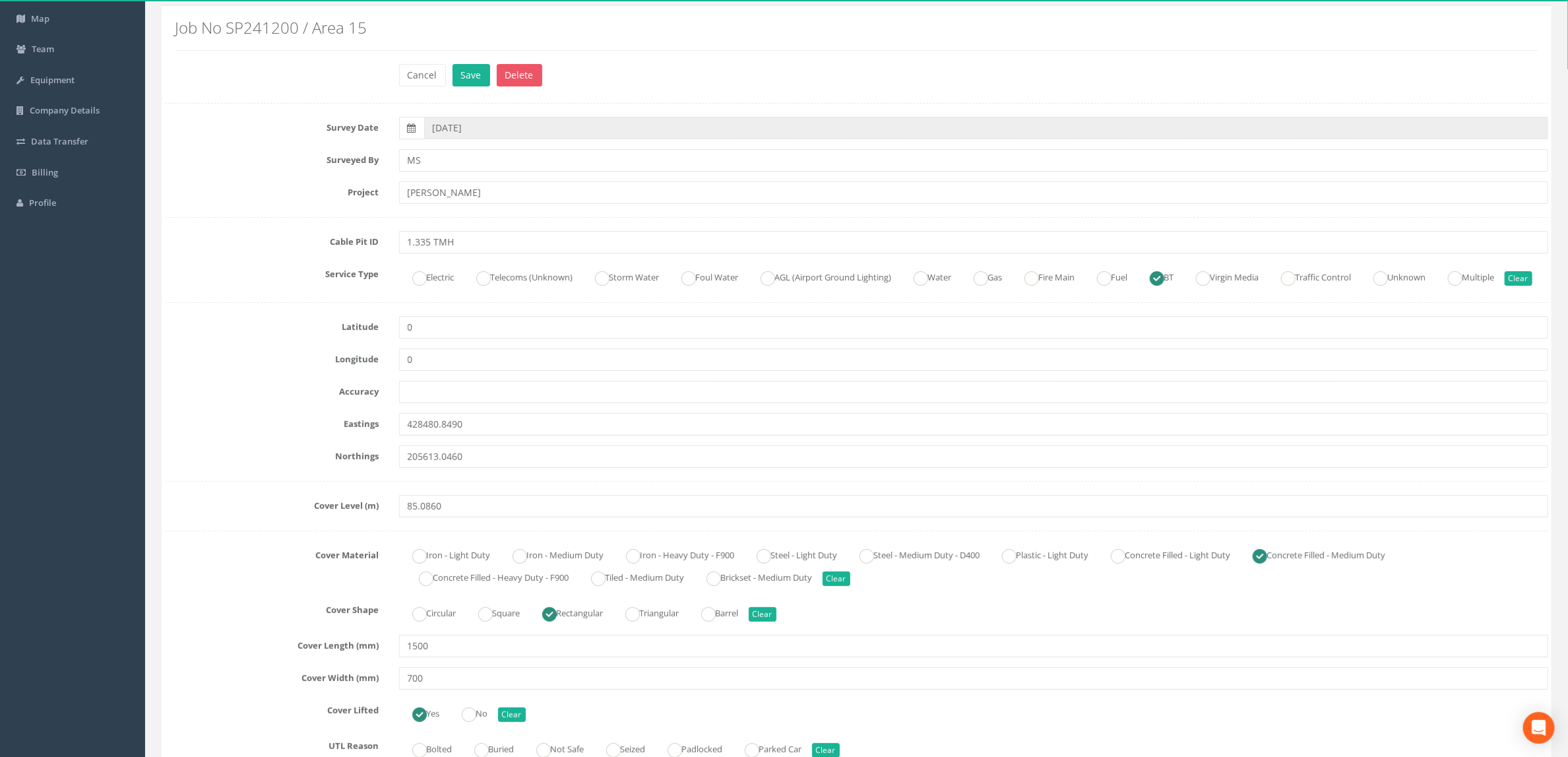
click at [286, 431] on label "Eastings" at bounding box center [272, 422] width 234 height 17
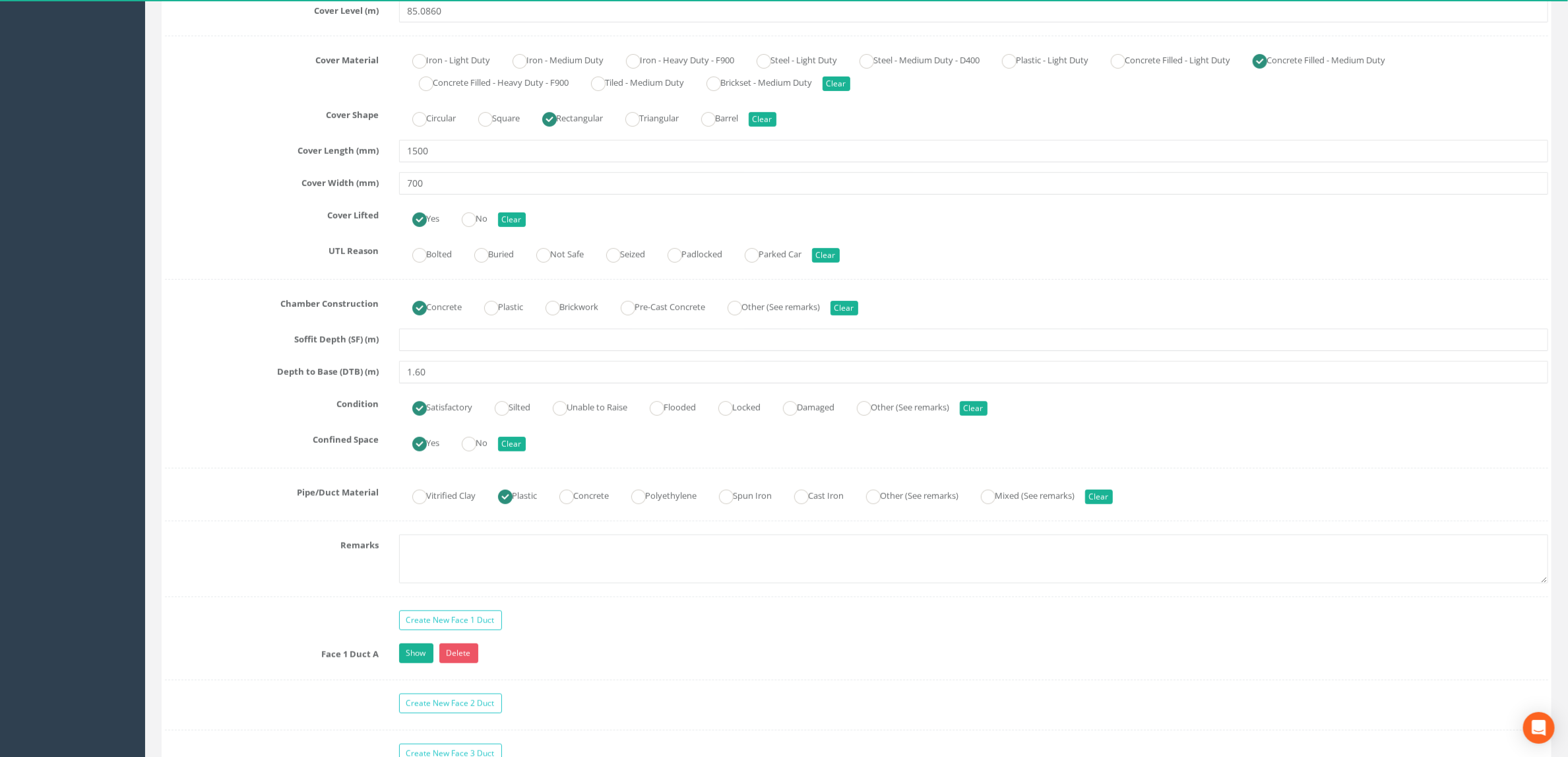
scroll to position [990, 0]
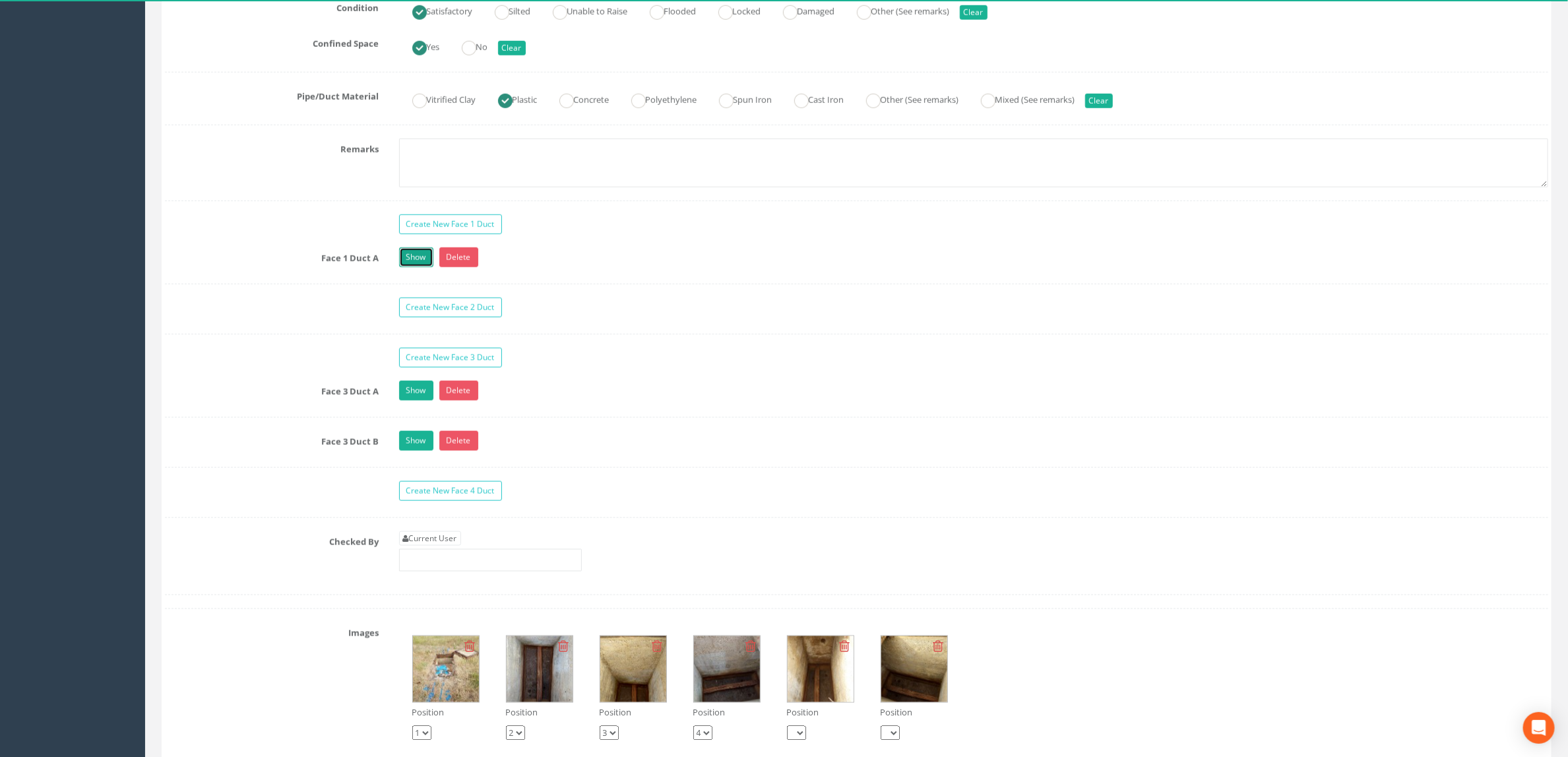
click at [412, 267] on link "Show" at bounding box center [417, 257] width 34 height 20
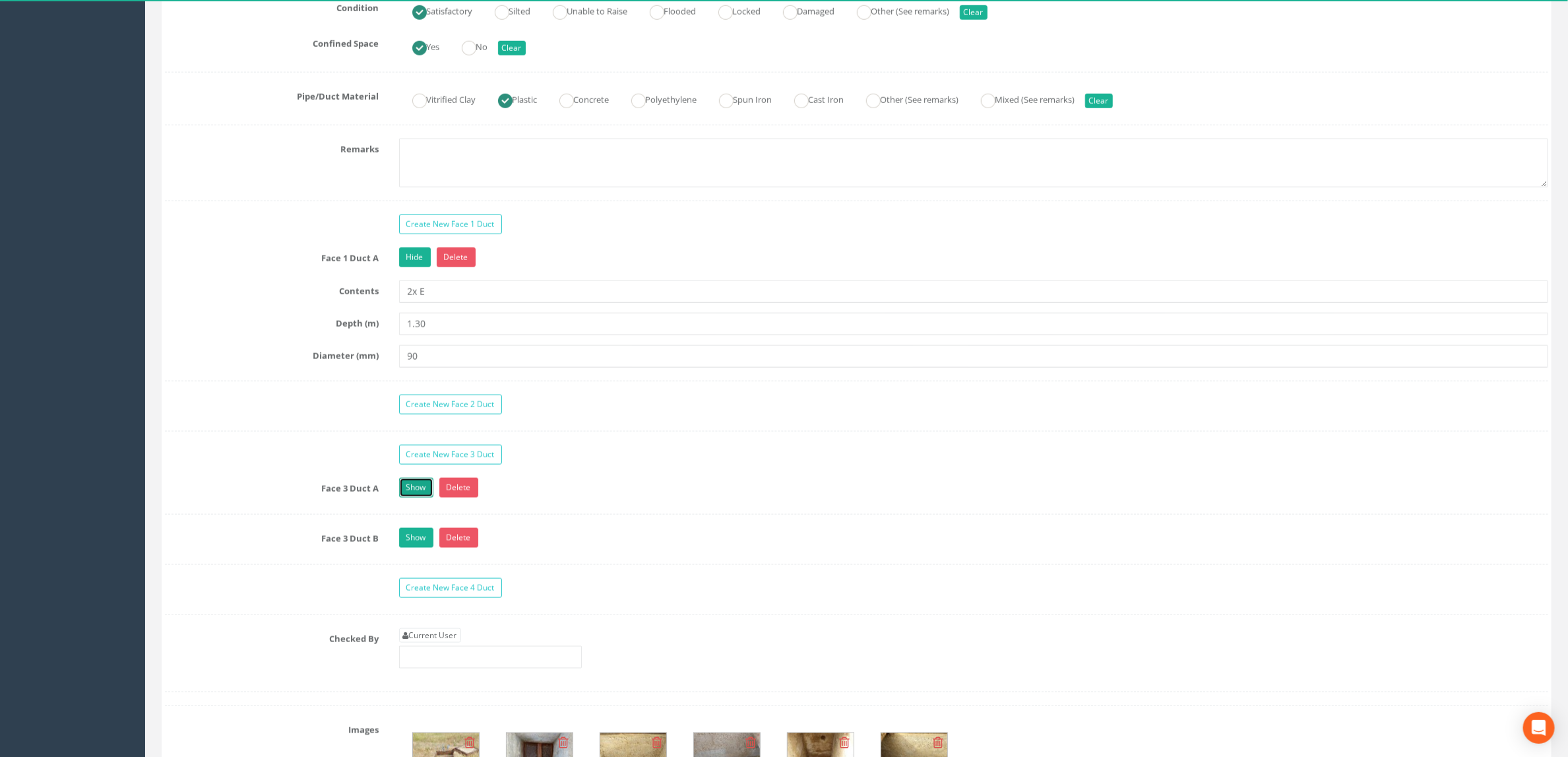
click at [406, 497] on link "Show" at bounding box center [417, 488] width 34 height 20
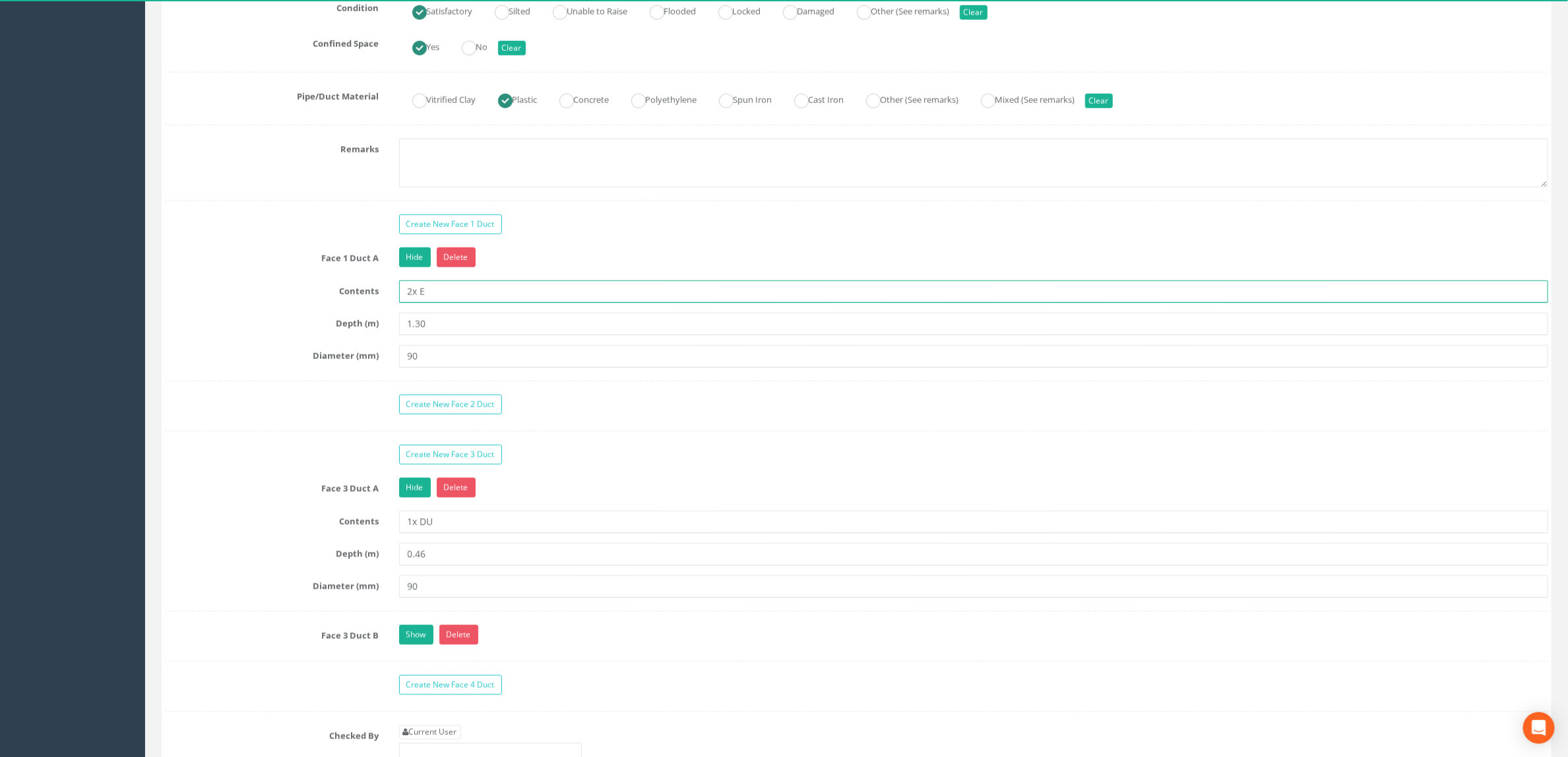
click at [432, 303] on input "2x E" at bounding box center [974, 291] width 1150 height 23
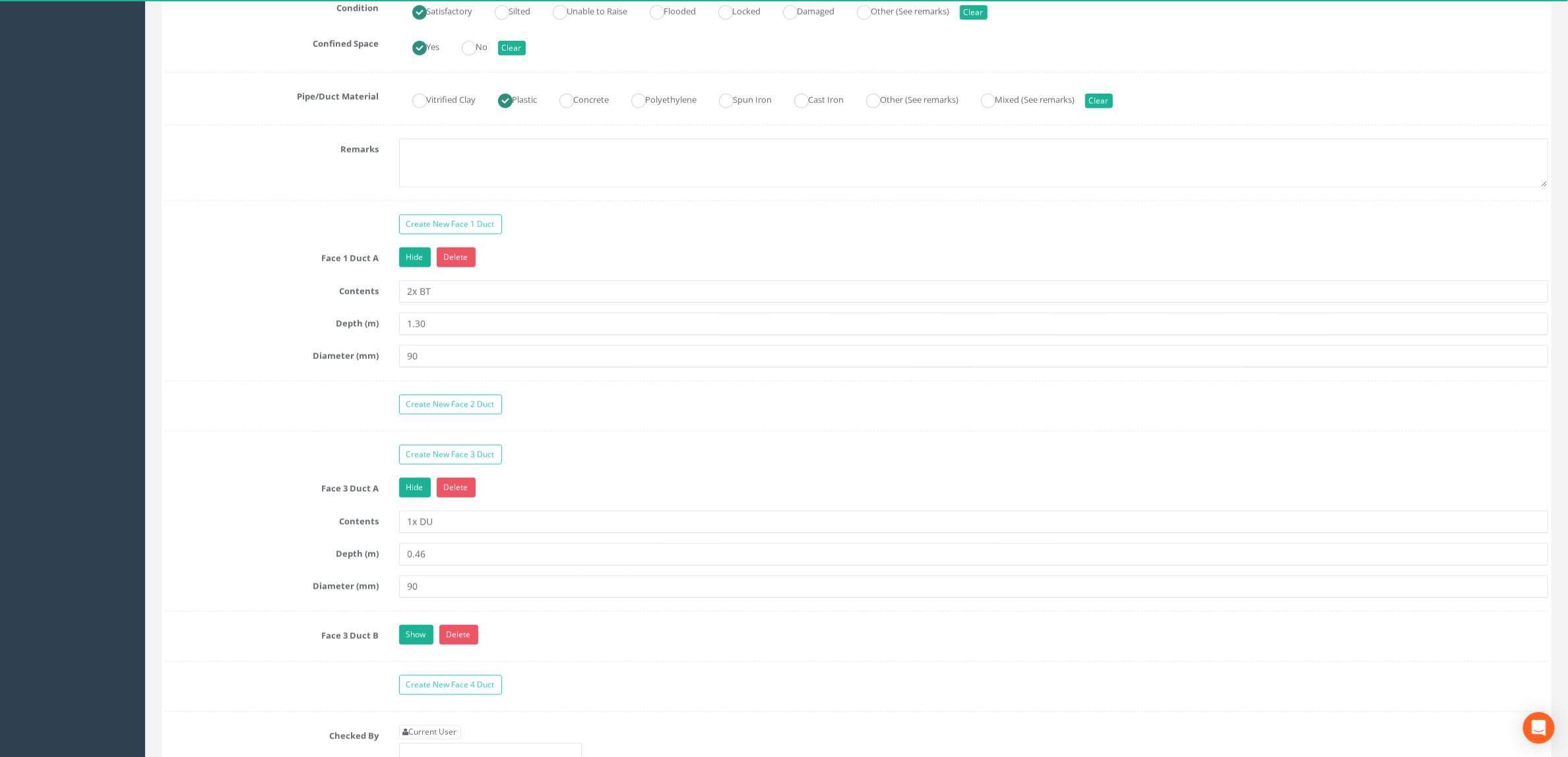
click at [600, 417] on div "Create New Face 2 Duct" at bounding box center [974, 406] width 1170 height 23
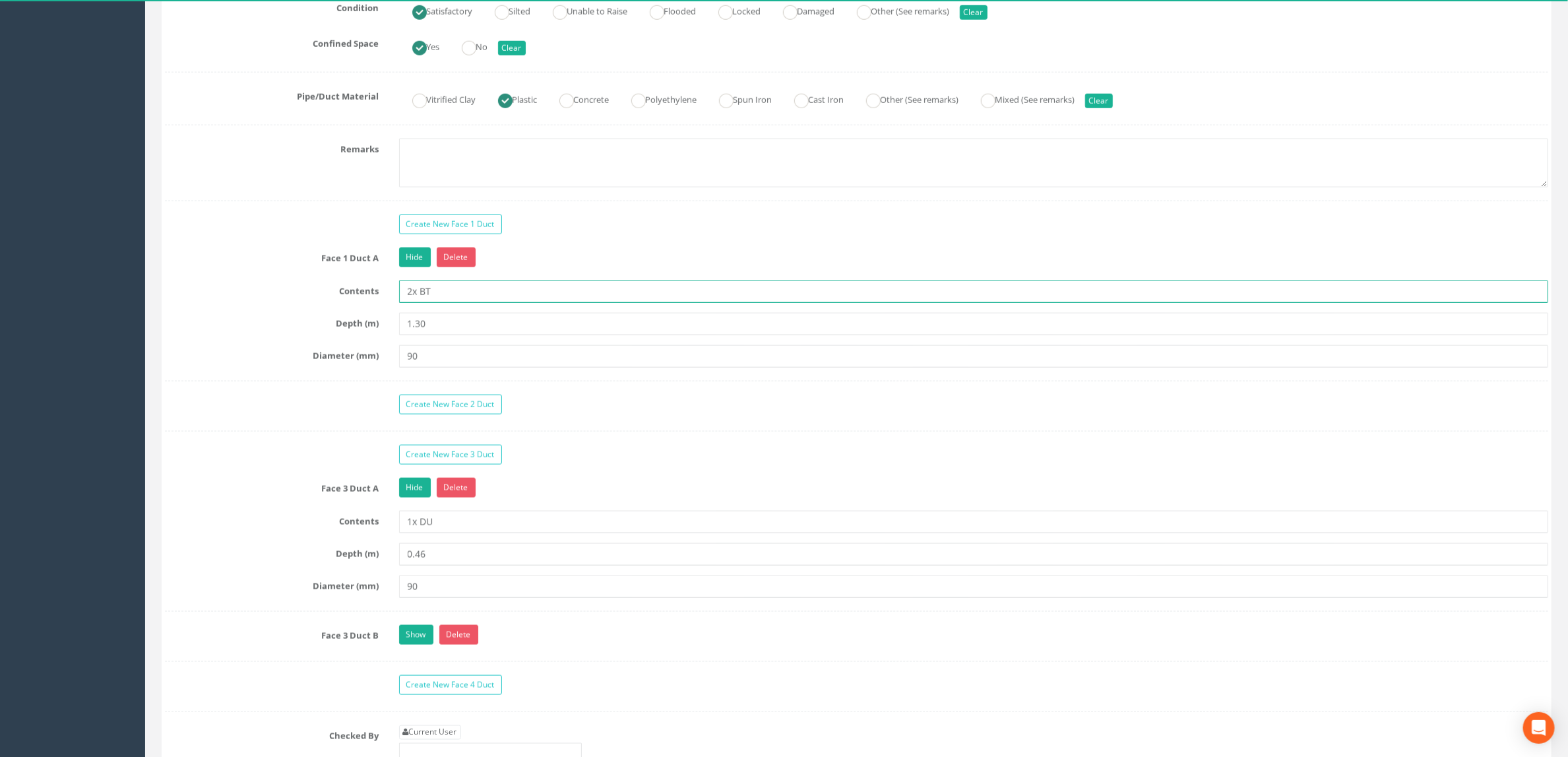
drag, startPoint x: 412, startPoint y: 325, endPoint x: 444, endPoint y: 325, distance: 32.0
click at [412, 303] on input "2x BT" at bounding box center [974, 291] width 1150 height 23
type input "1x BT"
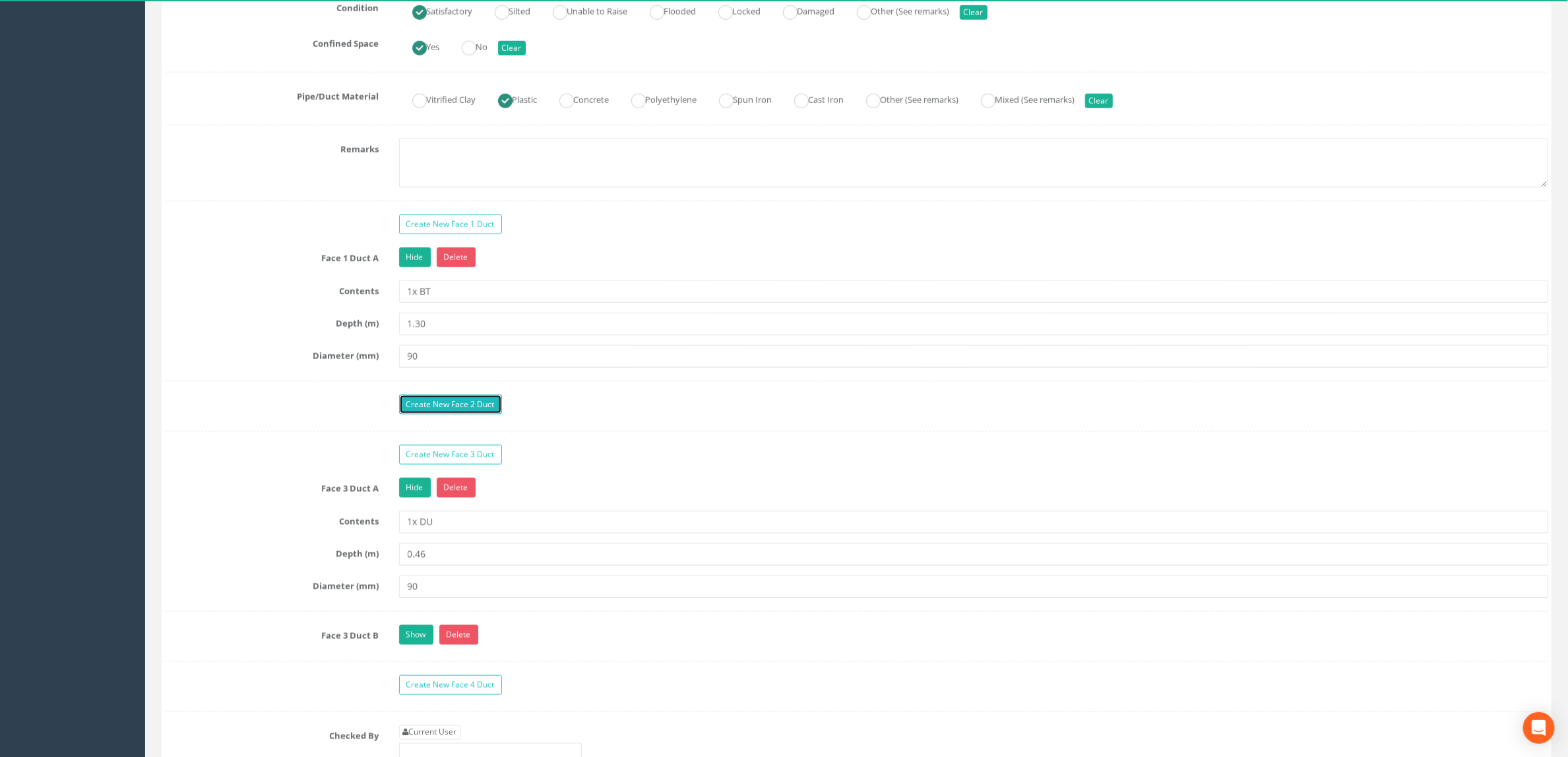
click at [440, 415] on link "Create New Face 2 Duct" at bounding box center [450, 404] width 103 height 20
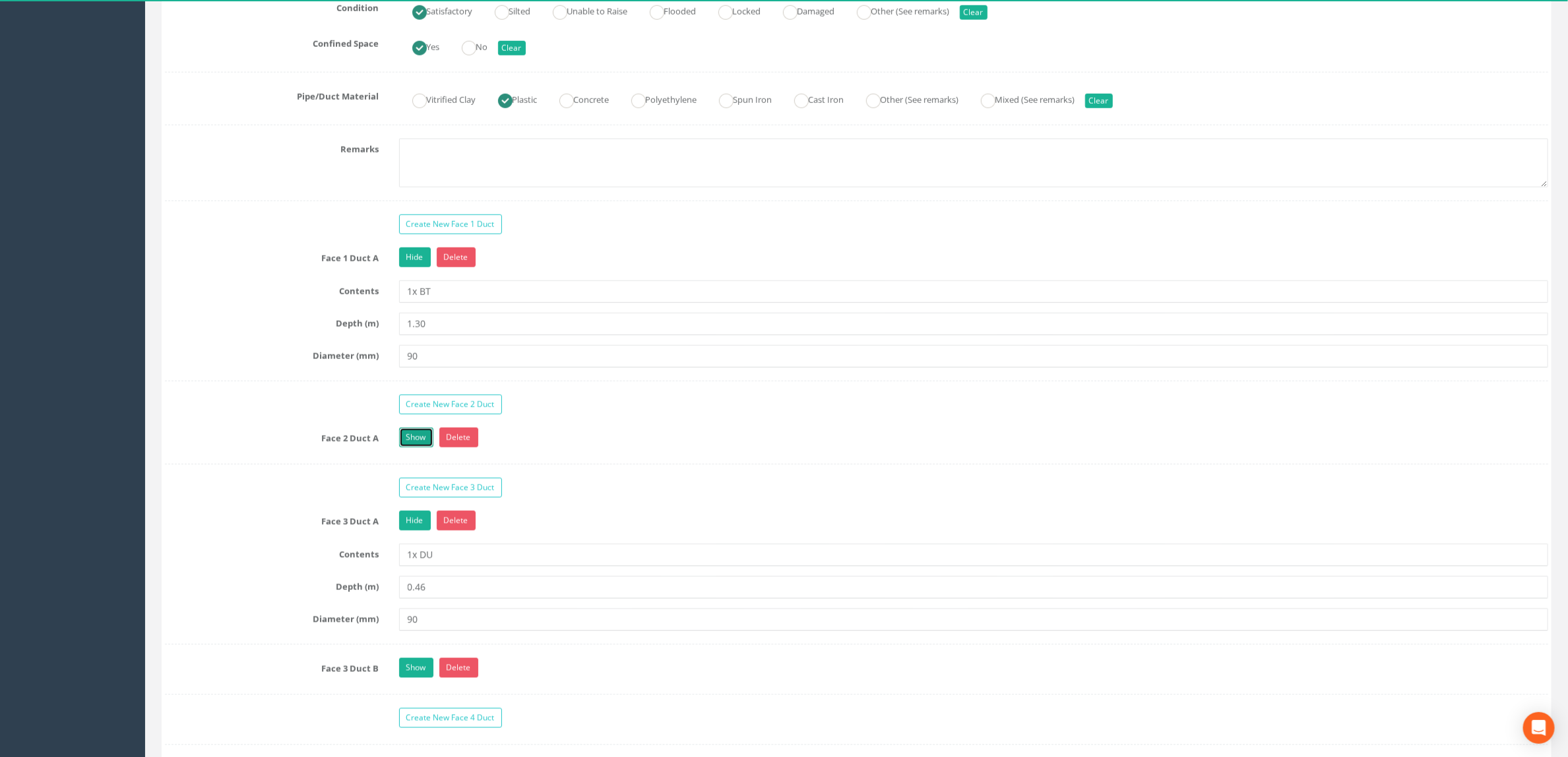
click at [426, 448] on link "Show" at bounding box center [417, 437] width 34 height 20
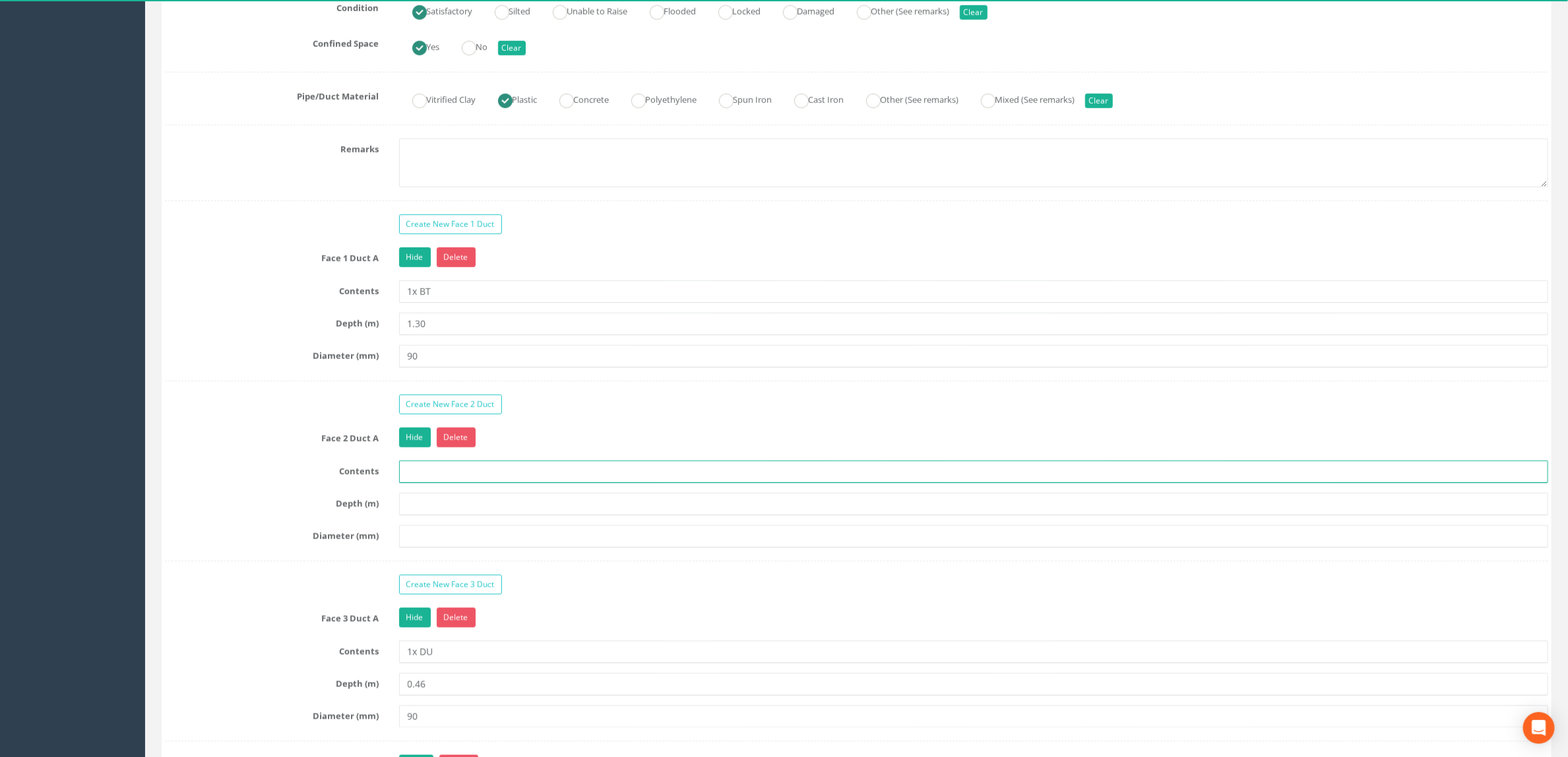
click at [442, 483] on input "text" at bounding box center [974, 472] width 1150 height 23
type input "1x DU"
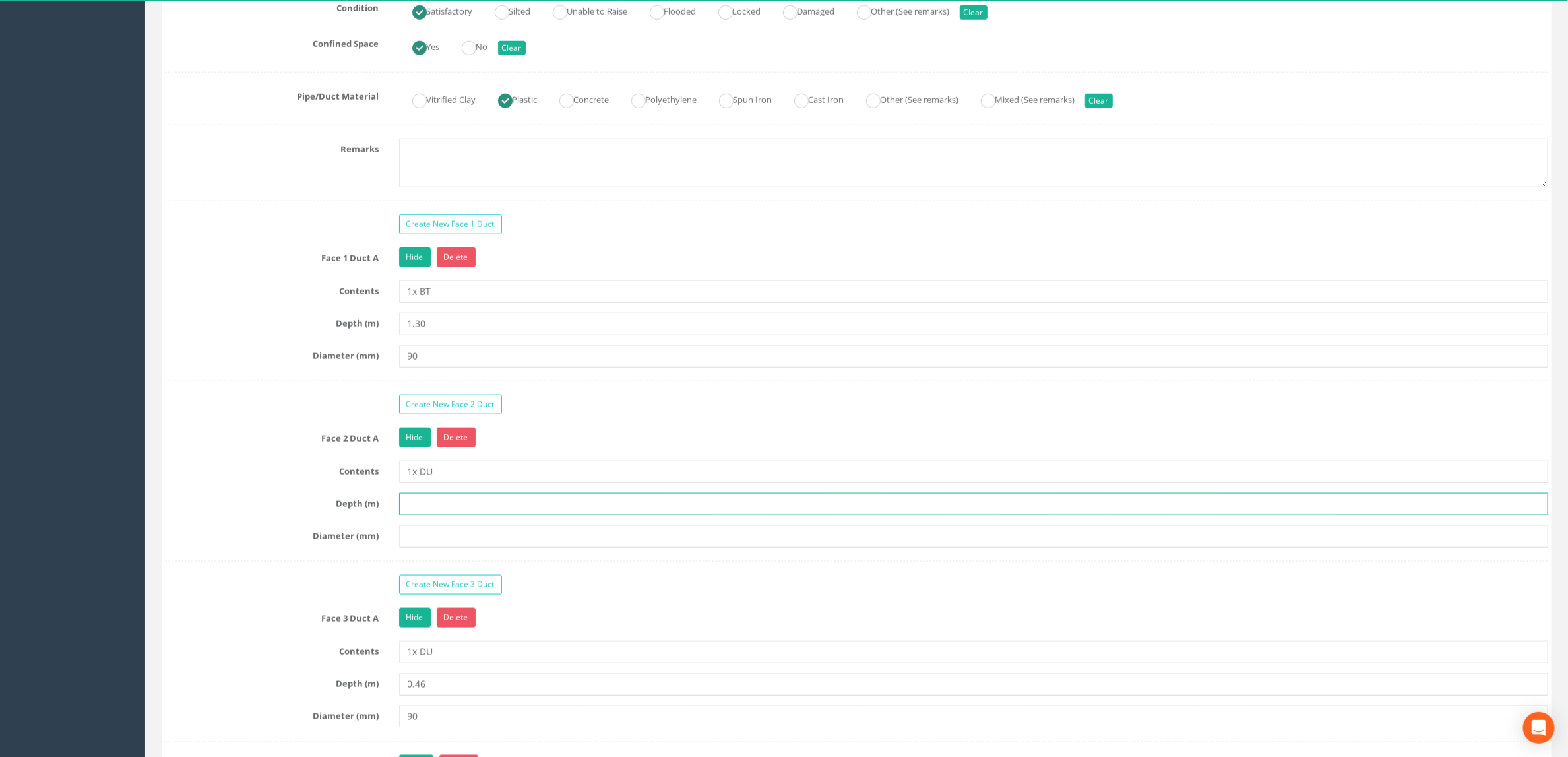
click at [439, 515] on input "text" at bounding box center [974, 504] width 1150 height 23
type input "1.30"
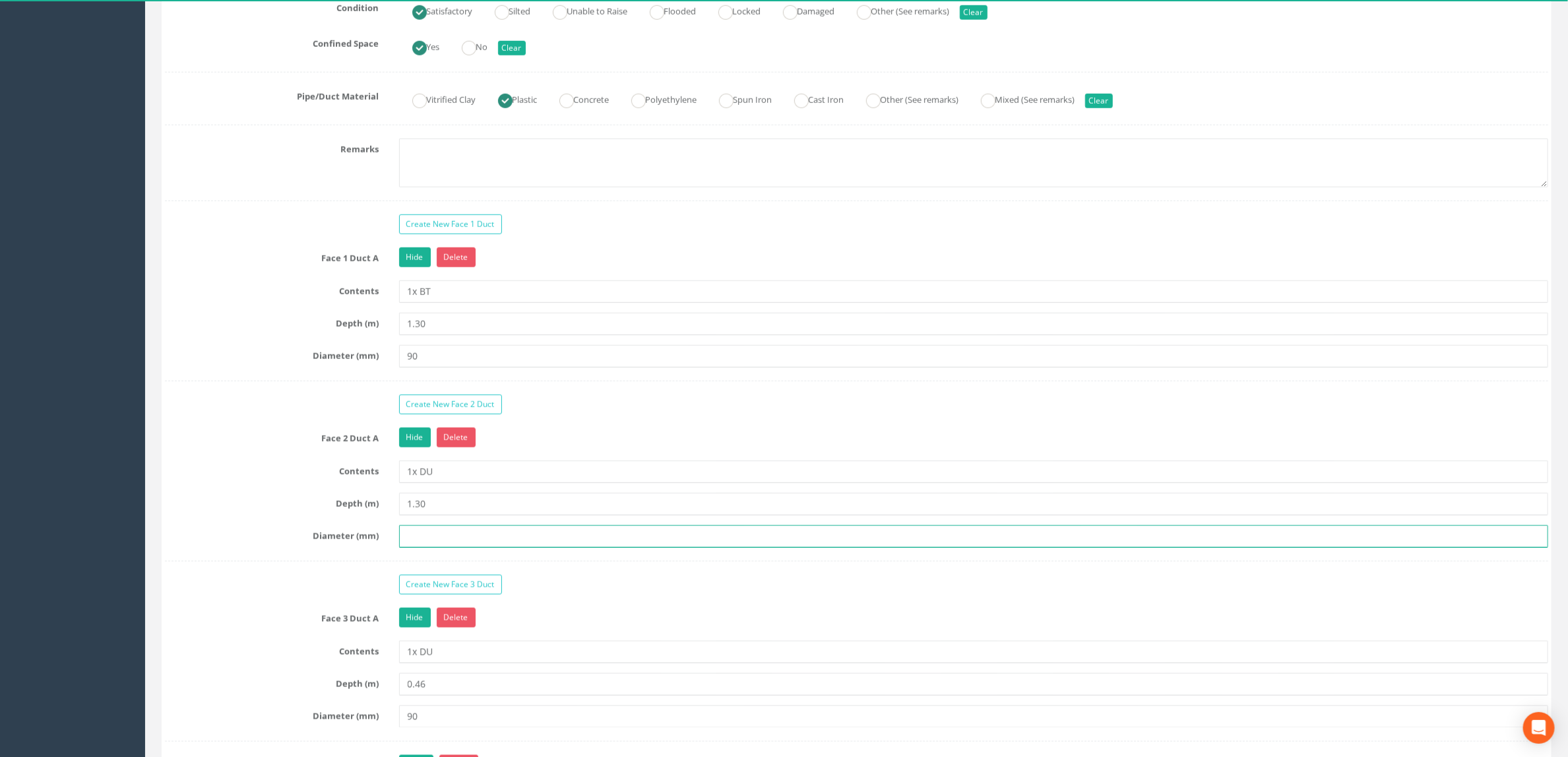
click at [453, 548] on input "text" at bounding box center [974, 537] width 1150 height 23
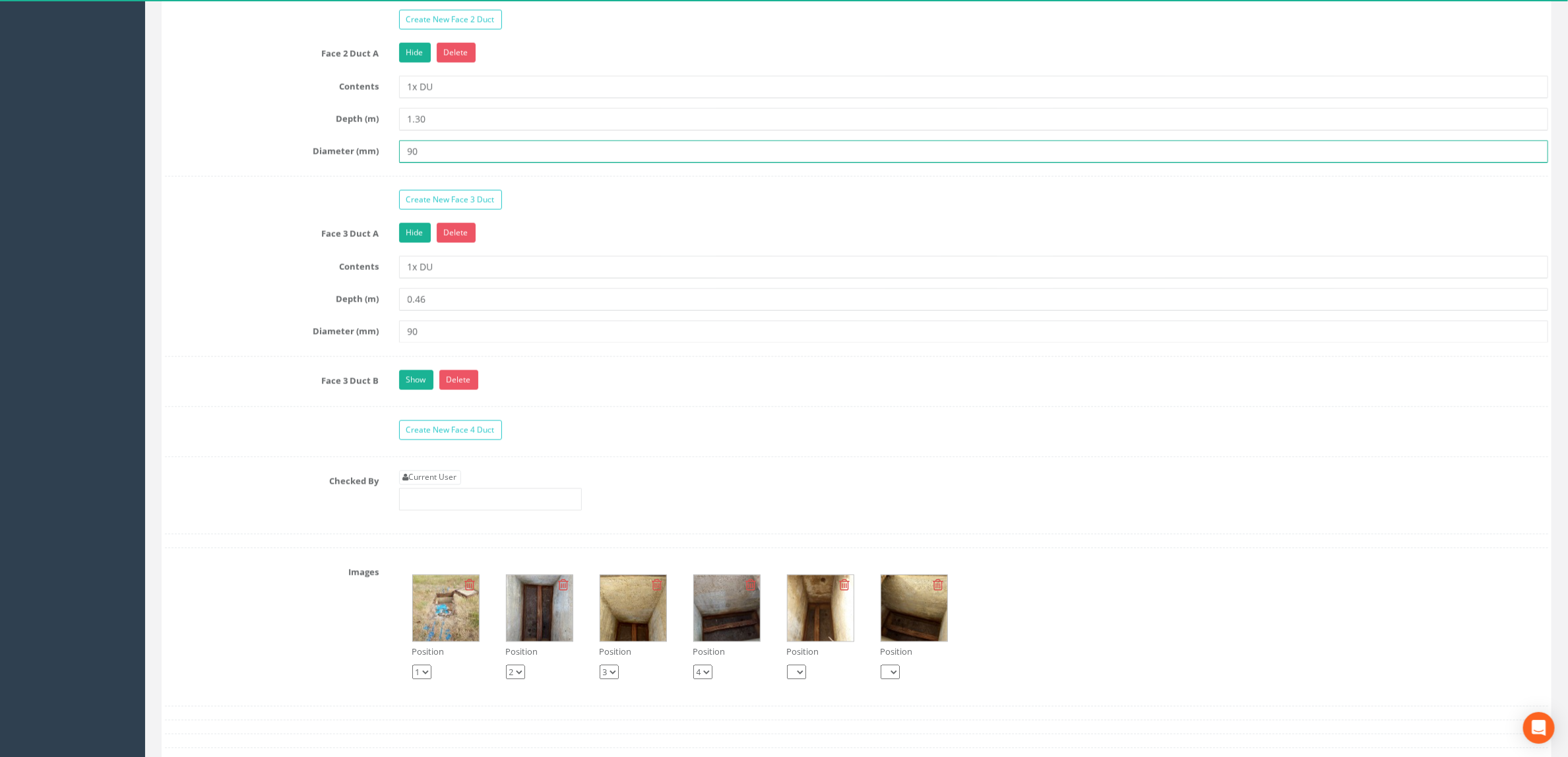
scroll to position [1386, 0]
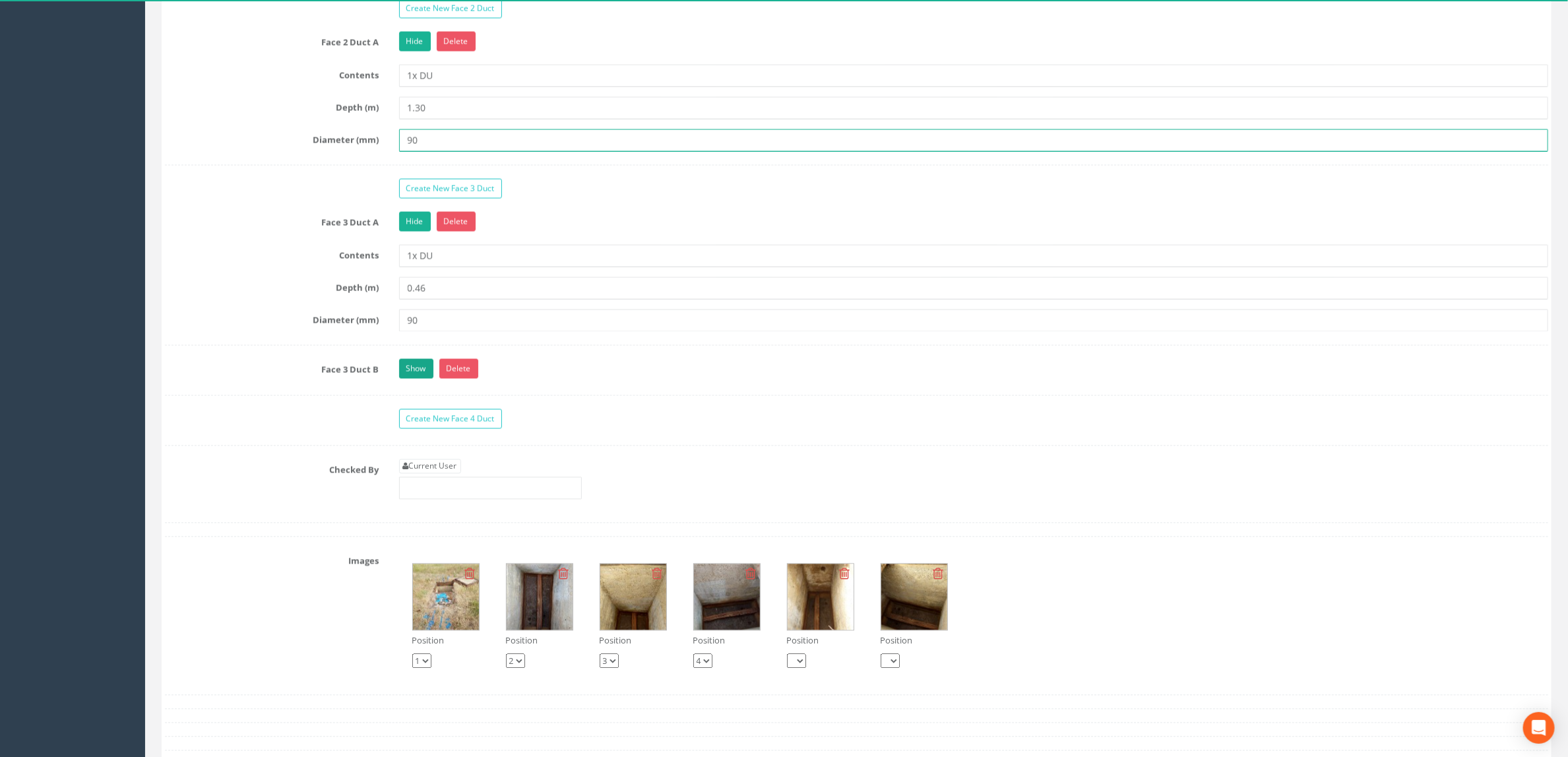
type input "90"
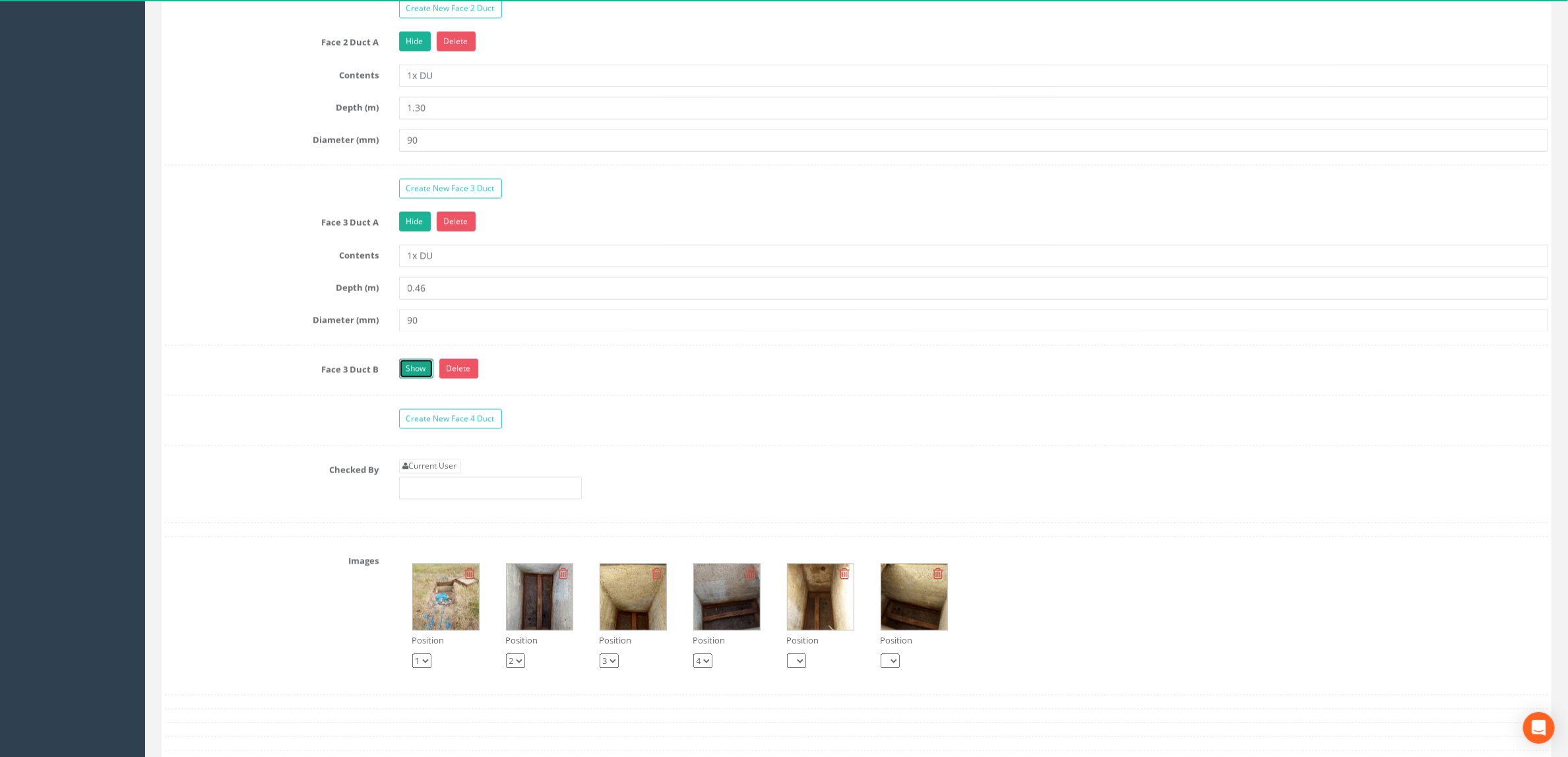
click at [424, 379] on link "Show" at bounding box center [417, 369] width 34 height 20
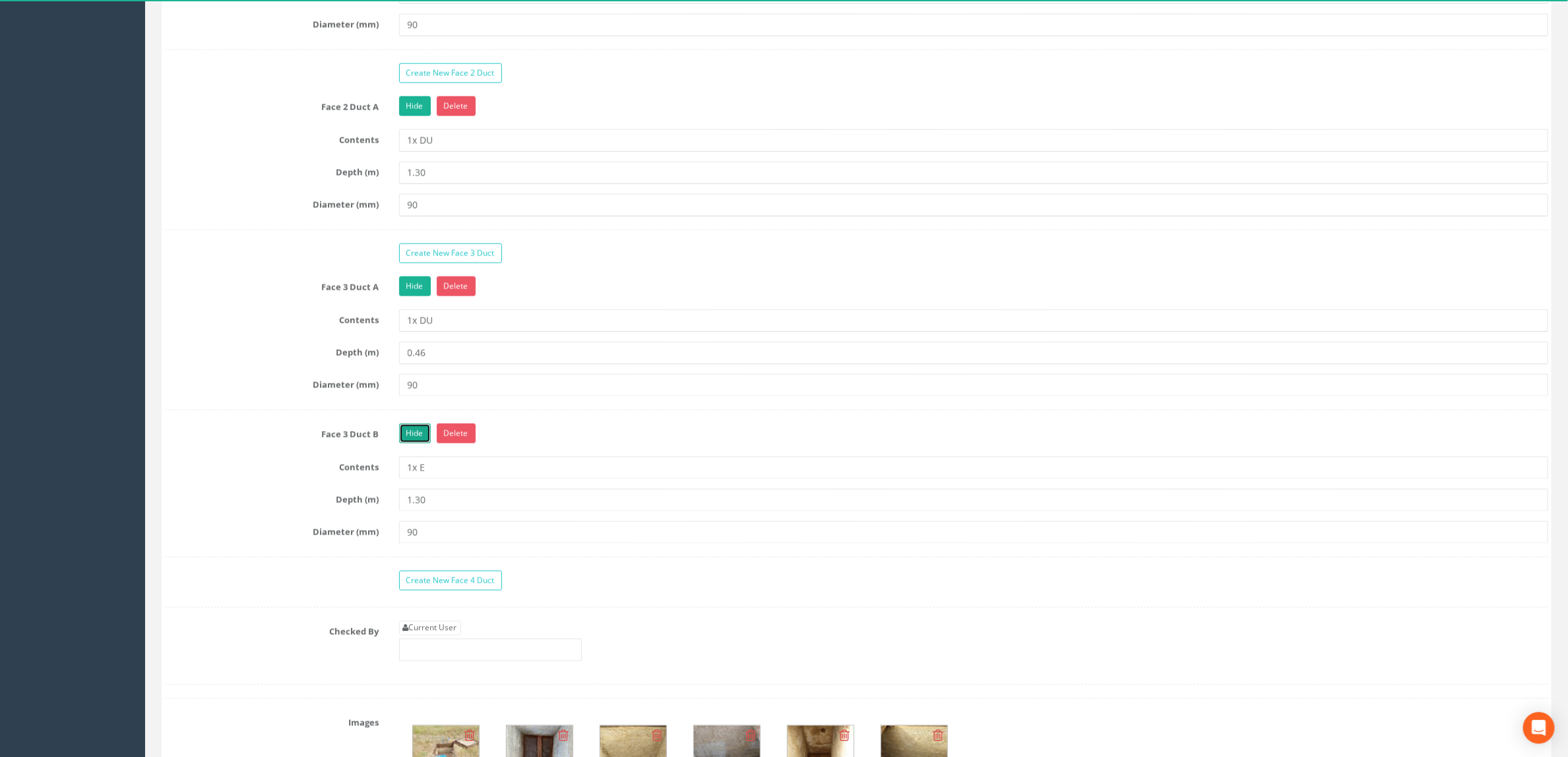
scroll to position [1287, 0]
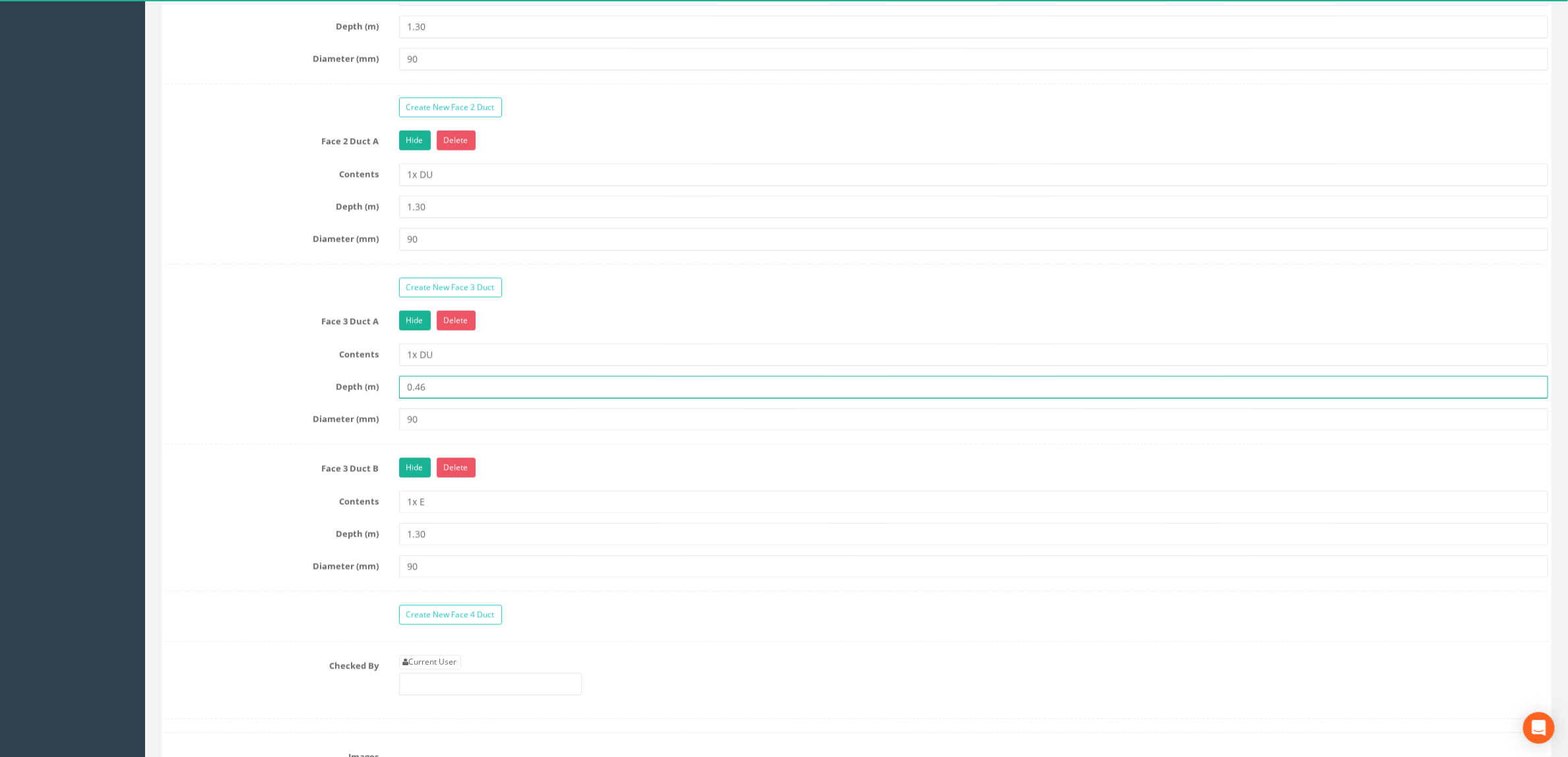
click at [475, 399] on input "0.46" at bounding box center [974, 387] width 1150 height 23
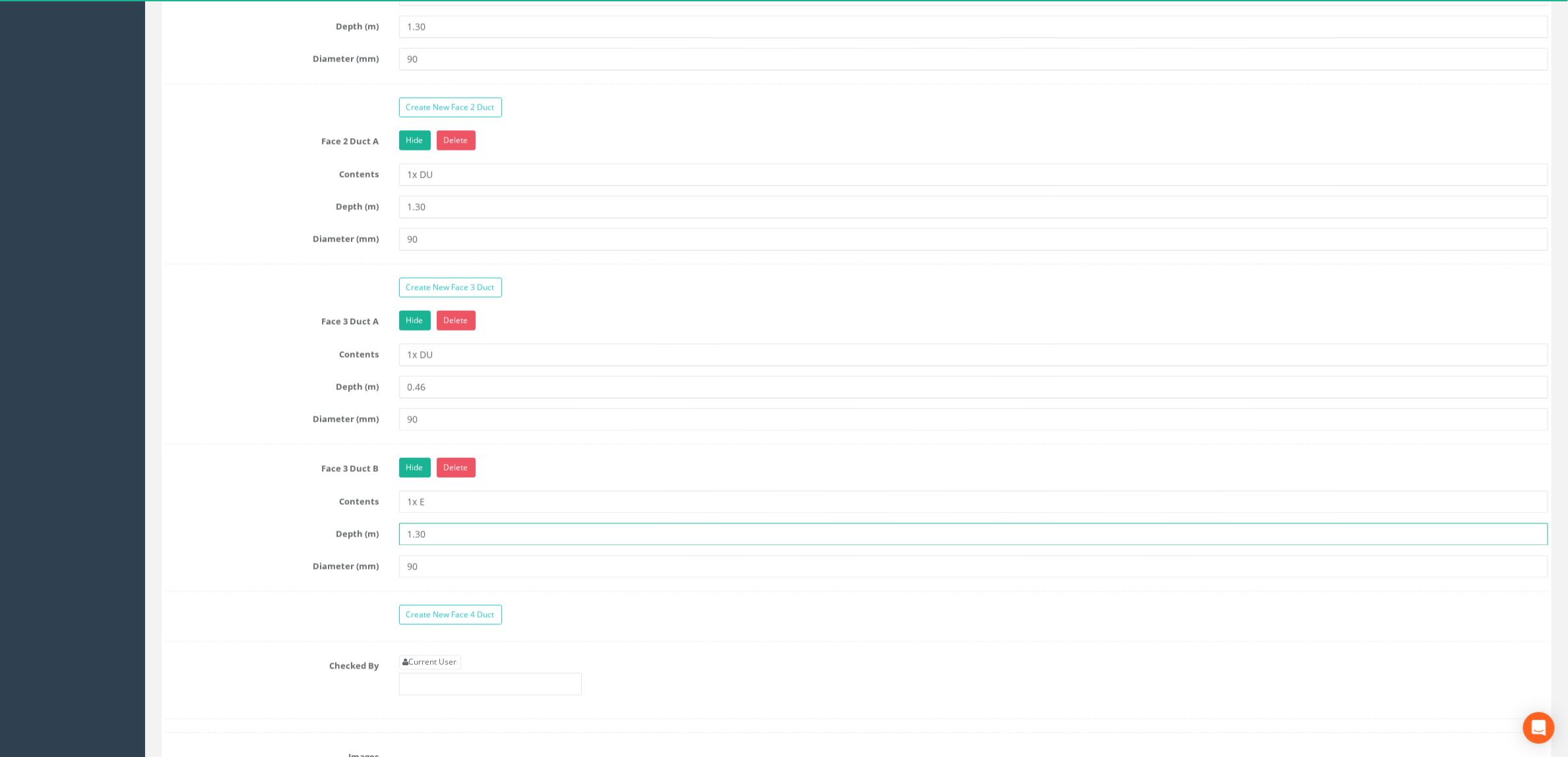
click at [479, 546] on input "1.30" at bounding box center [974, 535] width 1150 height 23
click at [489, 578] on input "90" at bounding box center [974, 567] width 1150 height 23
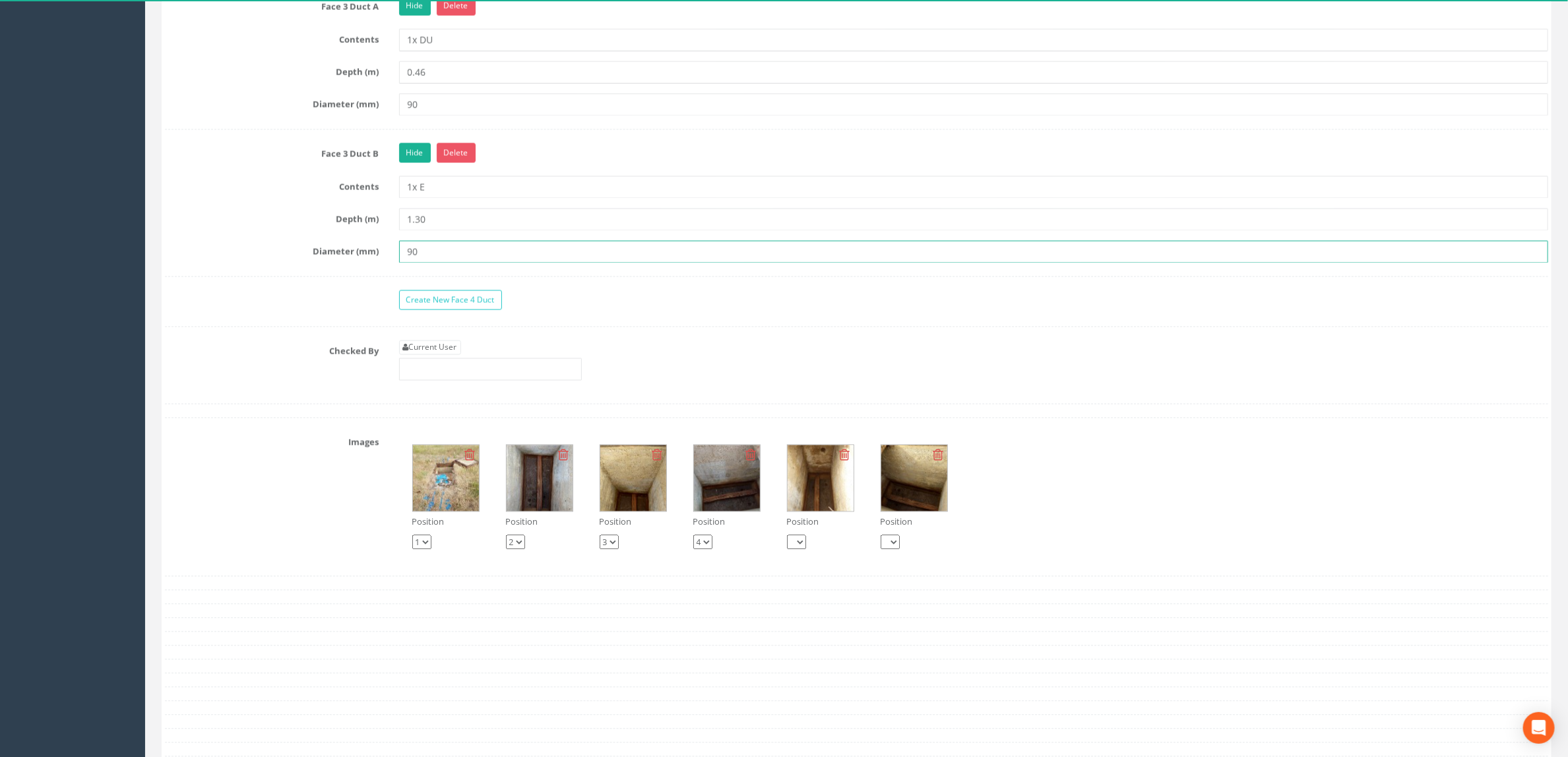
scroll to position [1782, 0]
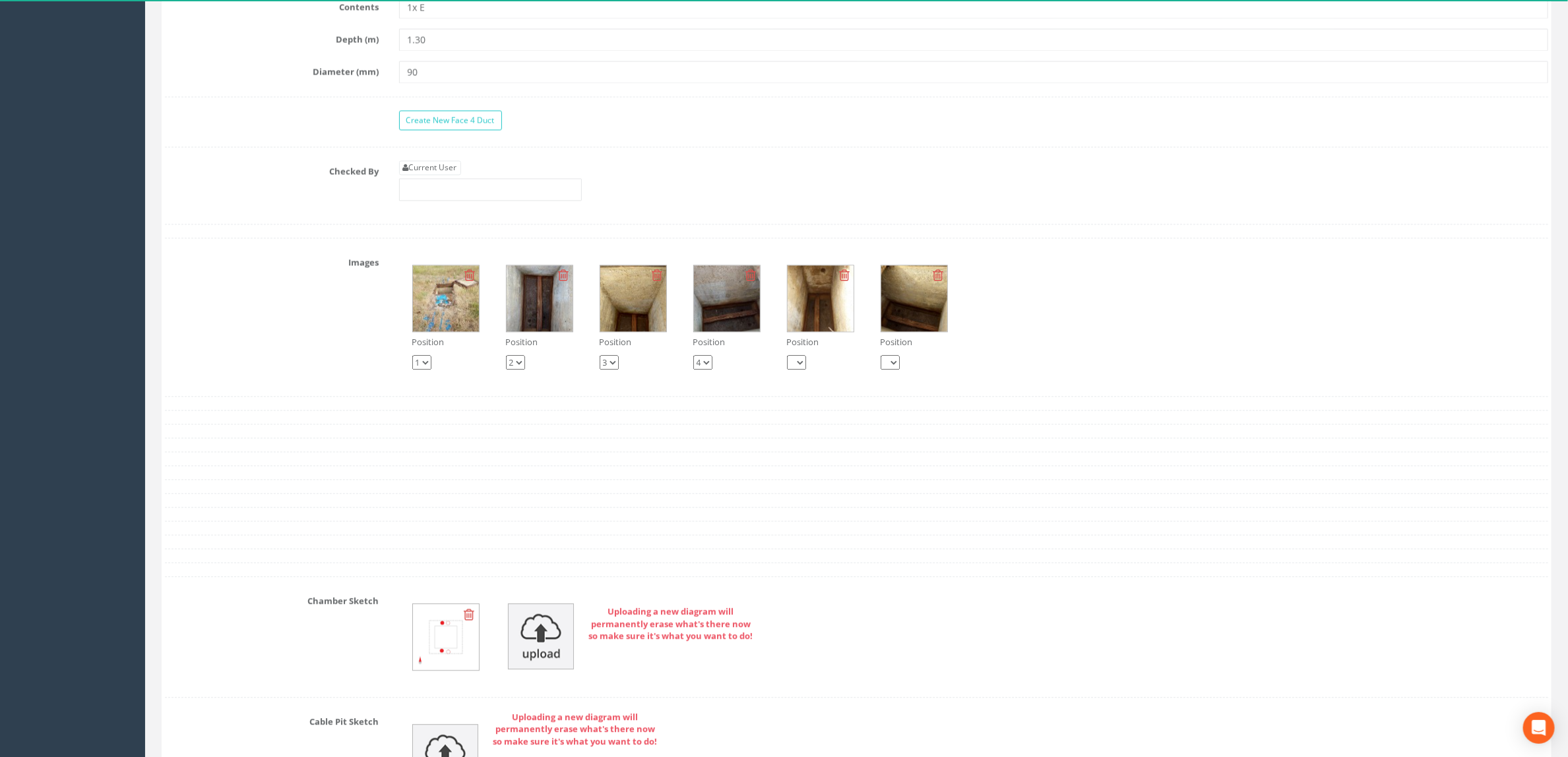
click at [553, 331] on img at bounding box center [540, 298] width 66 height 66
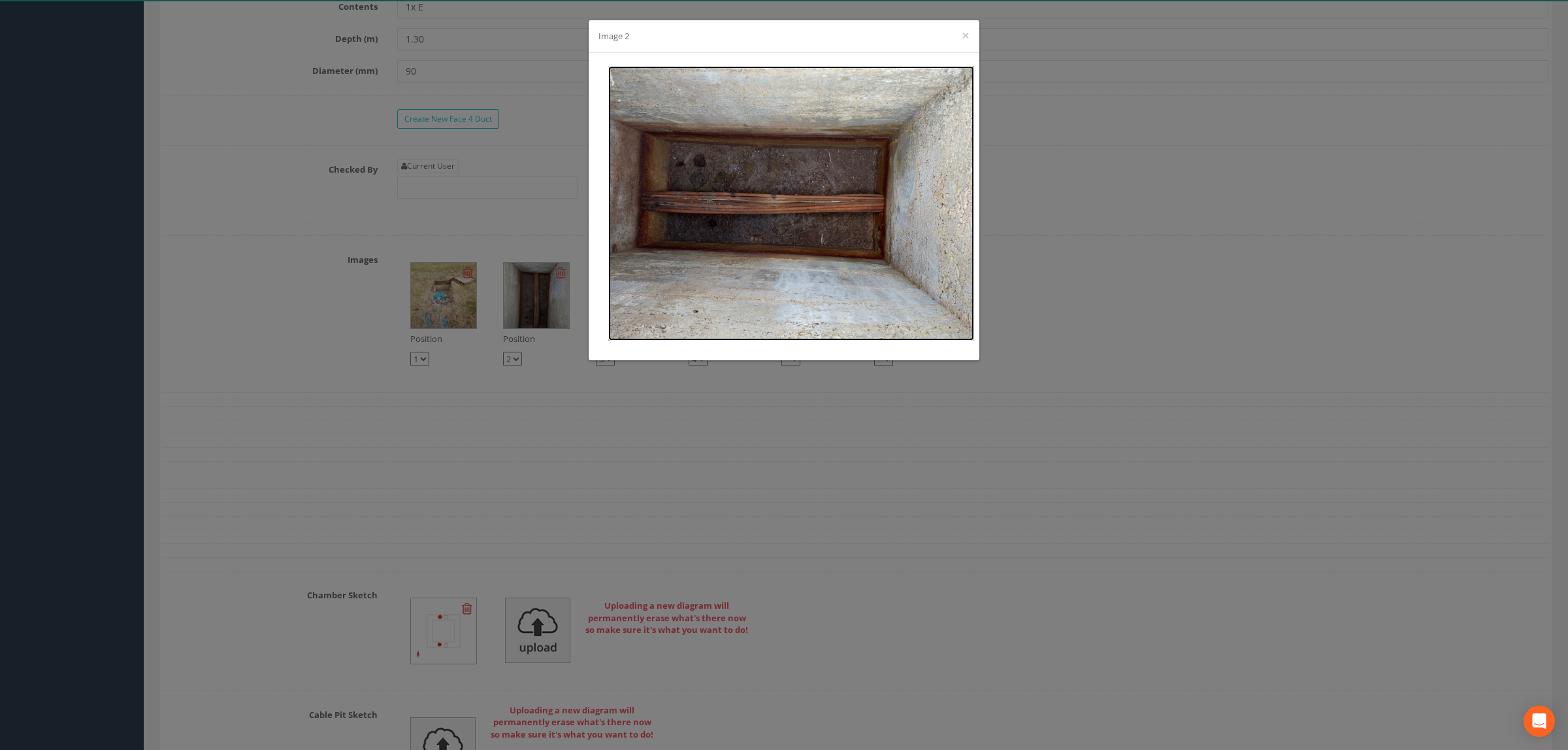
click at [771, 210] on img at bounding box center [791, 203] width 366 height 274
click at [971, 36] on div "Image 2 ×" at bounding box center [784, 37] width 391 height 33
click at [967, 33] on button "×" at bounding box center [965, 35] width 8 height 14
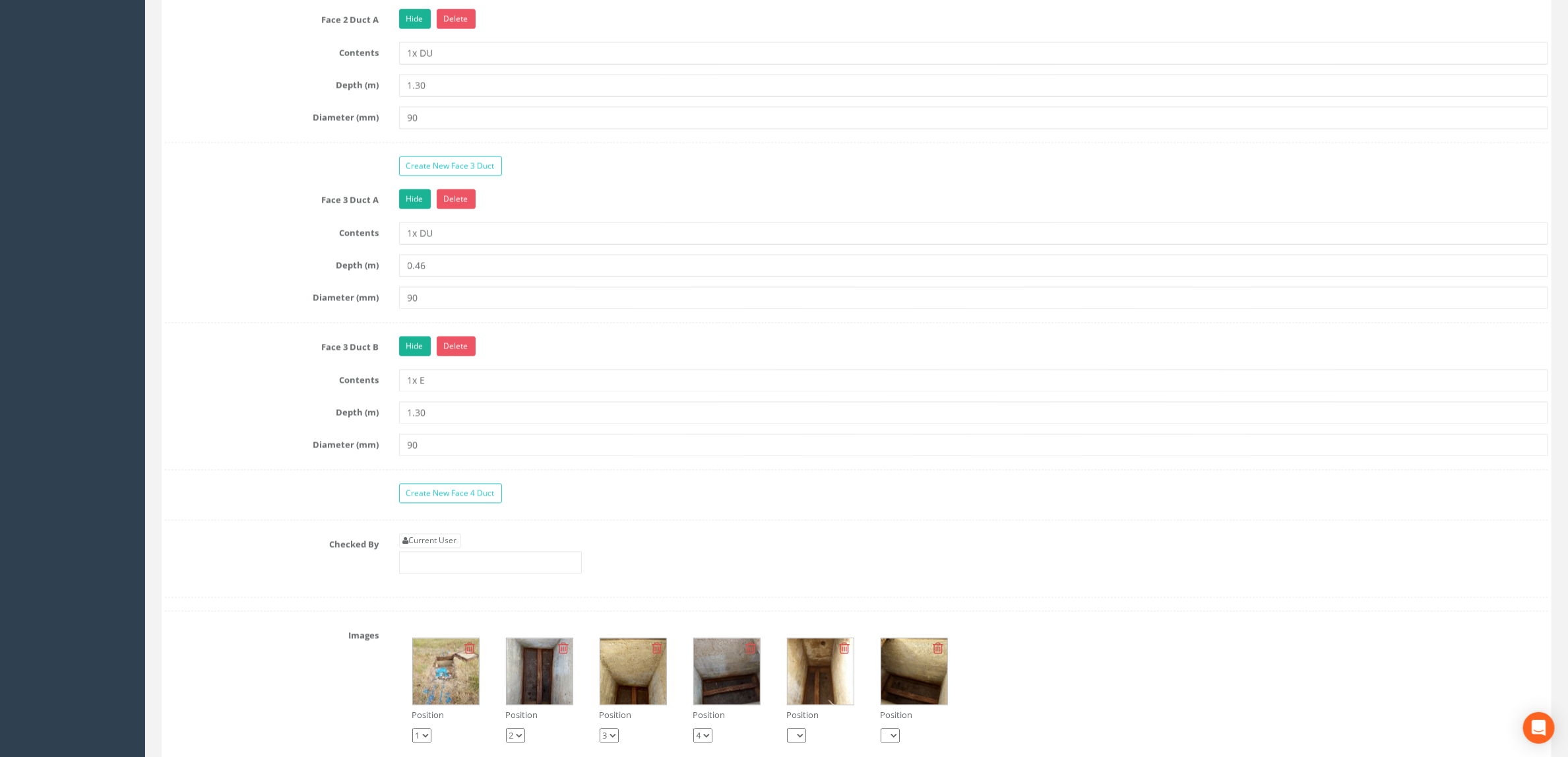
scroll to position [1360, 0]
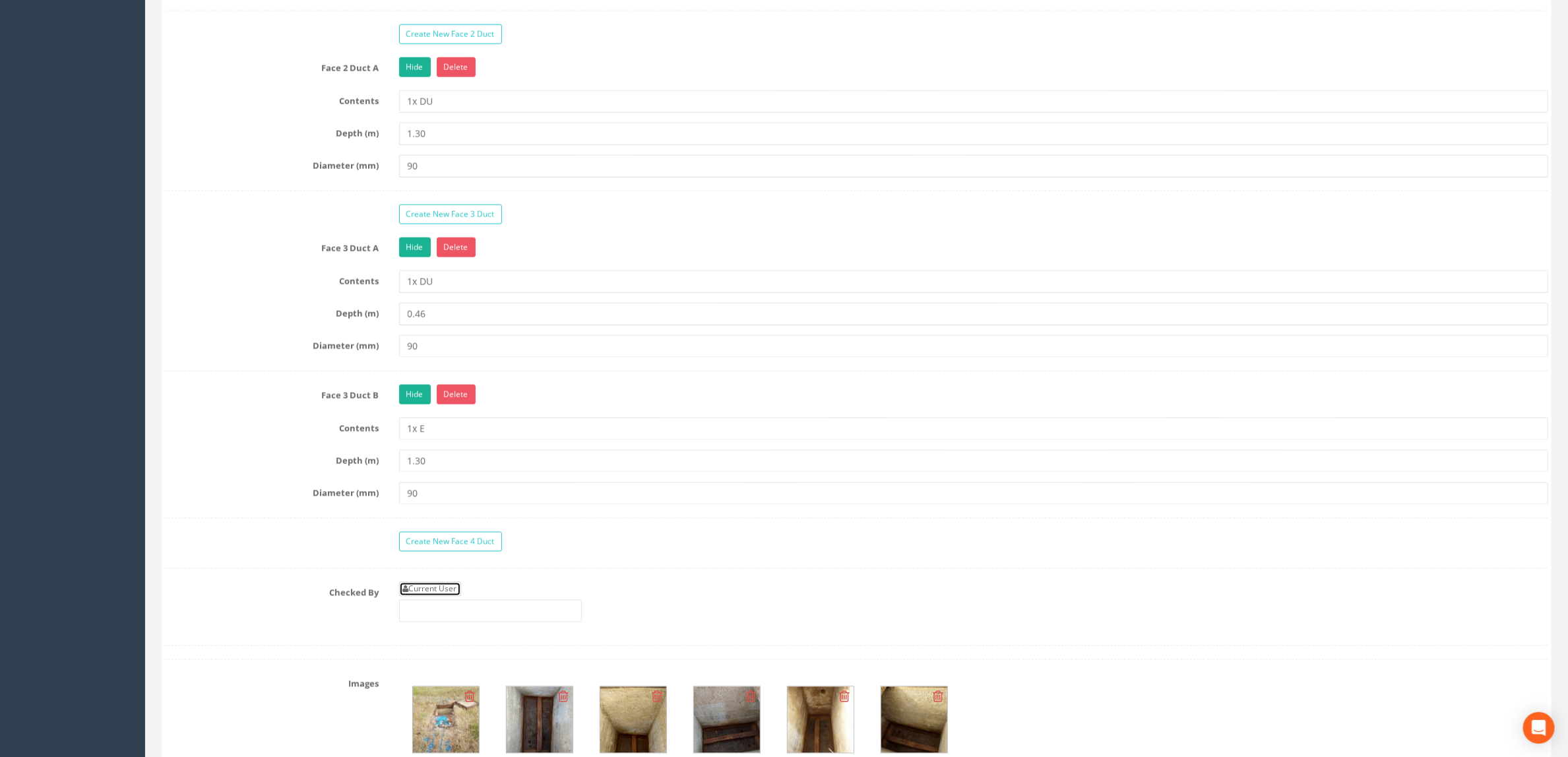
click at [434, 597] on link "Current User" at bounding box center [430, 589] width 62 height 14
type input "[PERSON_NAME]"
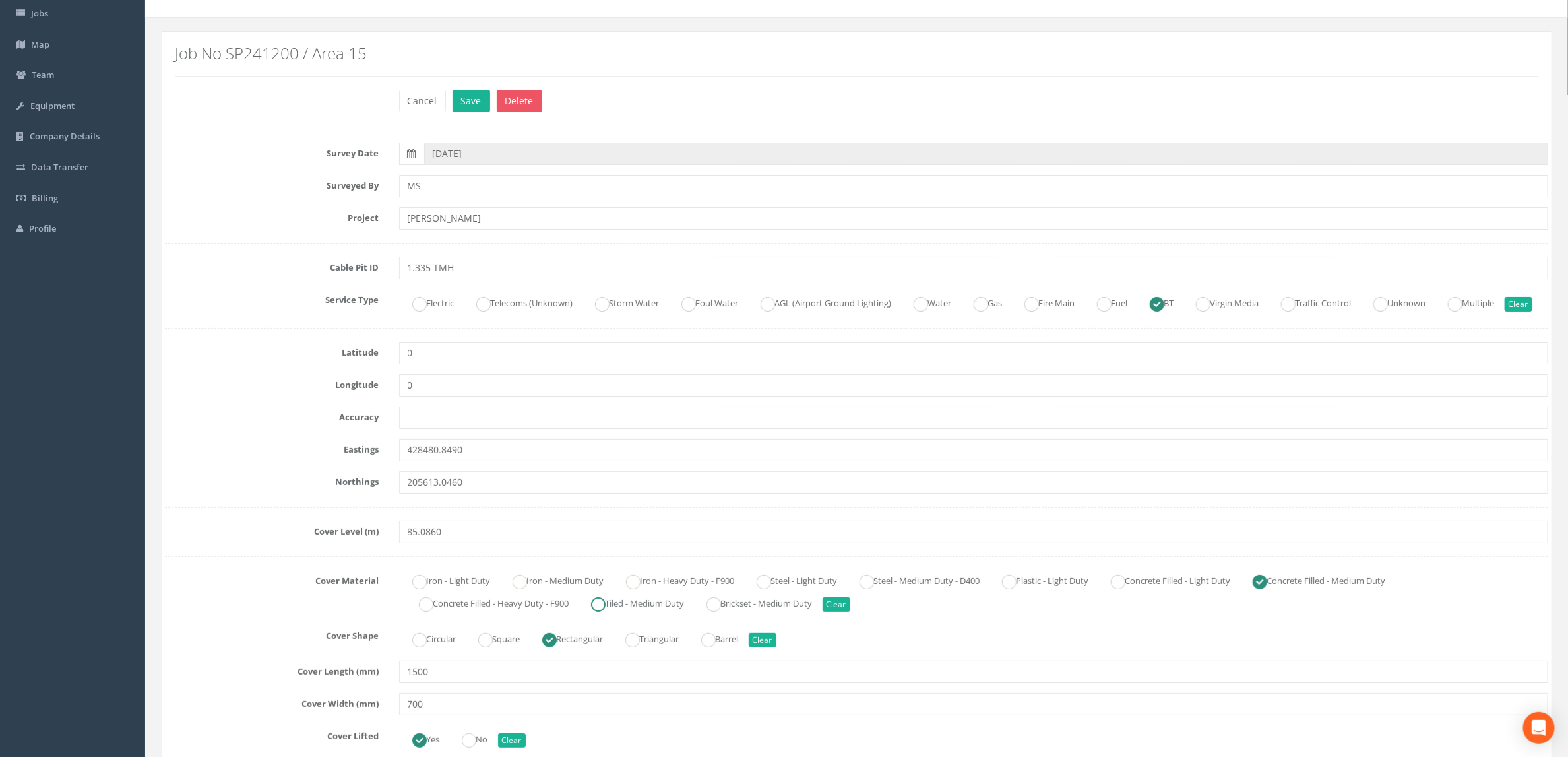
scroll to position [0, 0]
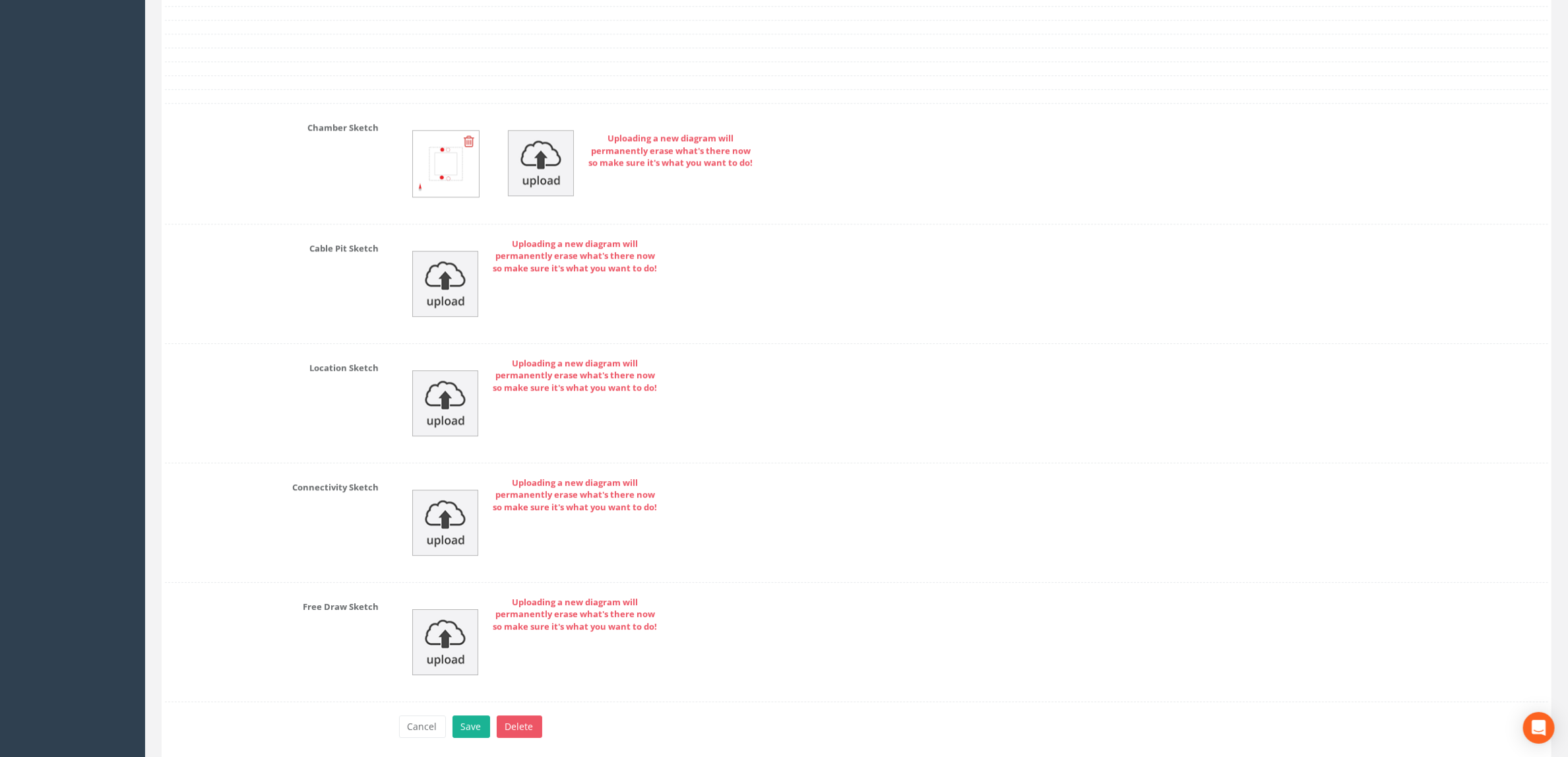
scroll to position [2350, 0]
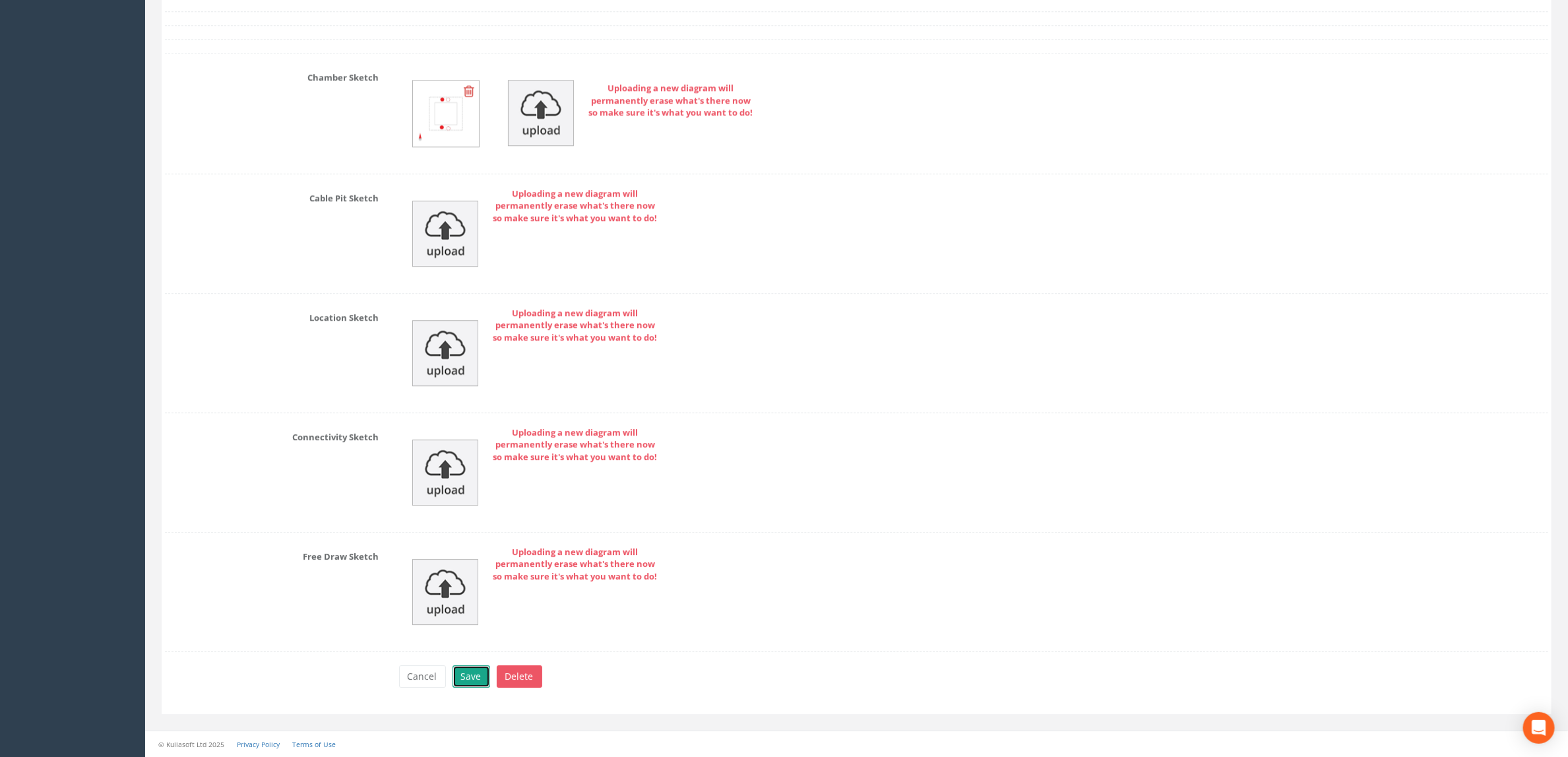
click at [466, 670] on button "Save" at bounding box center [471, 676] width 38 height 23
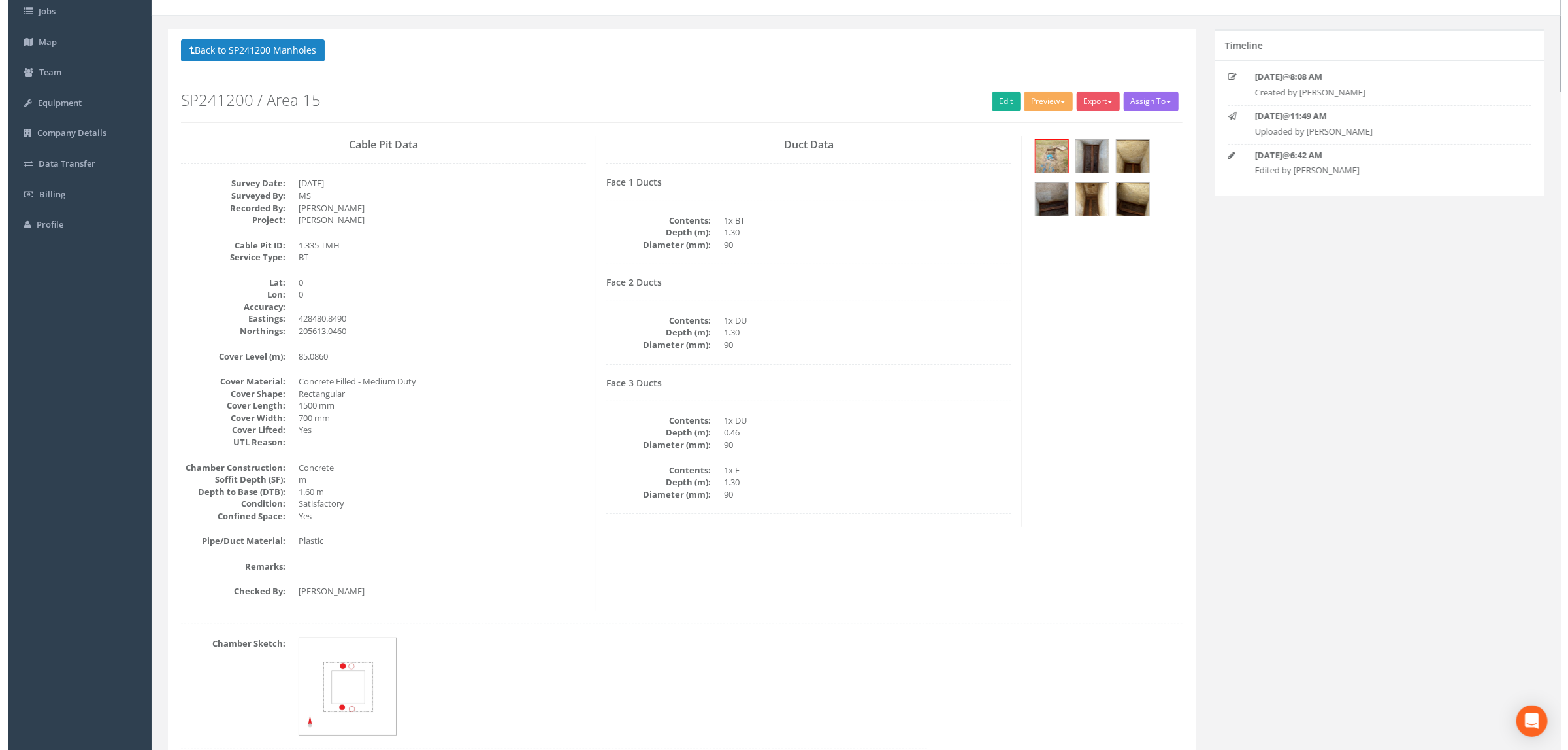
scroll to position [0, 0]
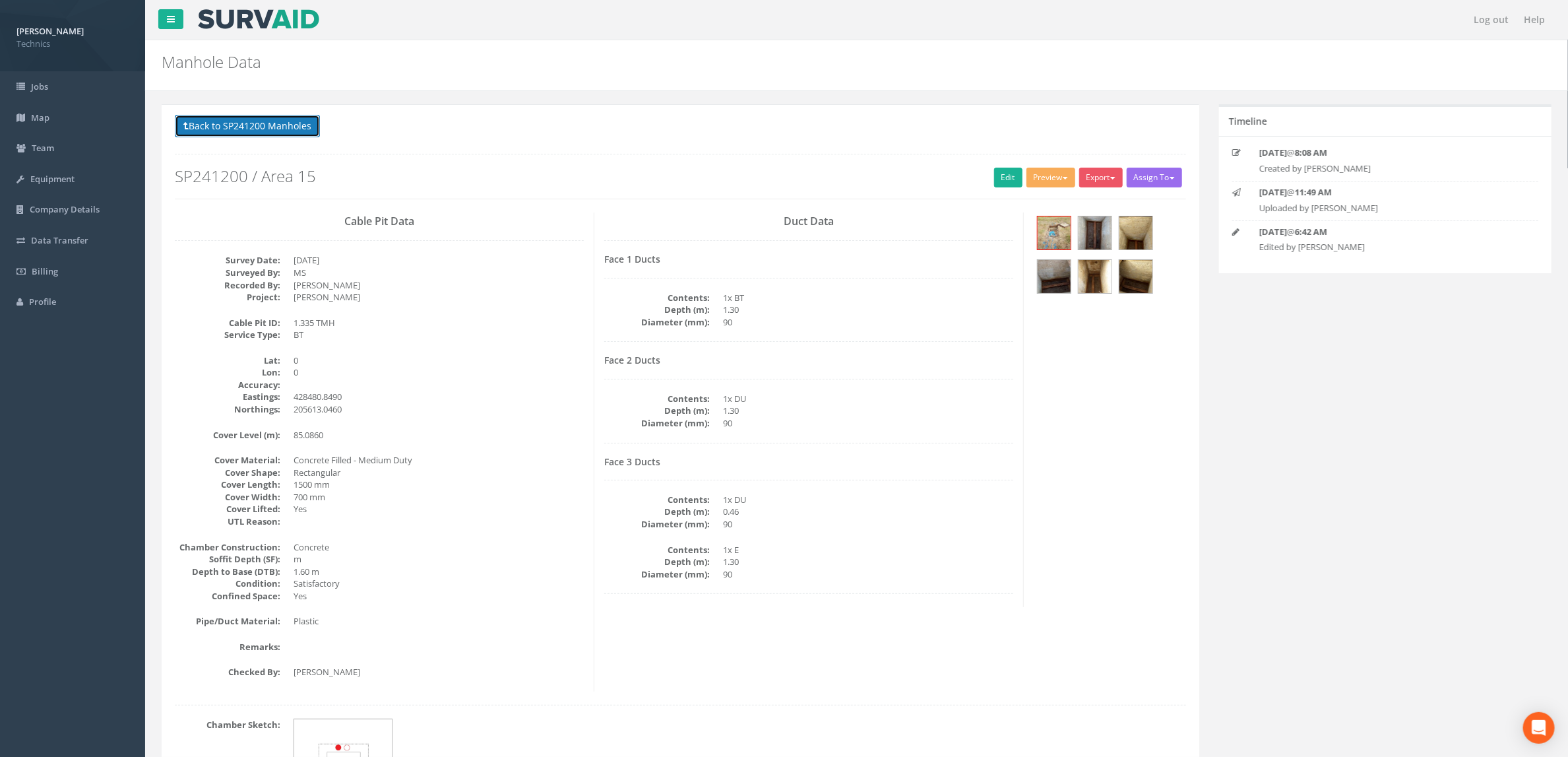
click at [311, 137] on button "Back to SP241200 Manholes" at bounding box center [247, 126] width 145 height 23
